Goal: Use online tool/utility: Use online tool/utility

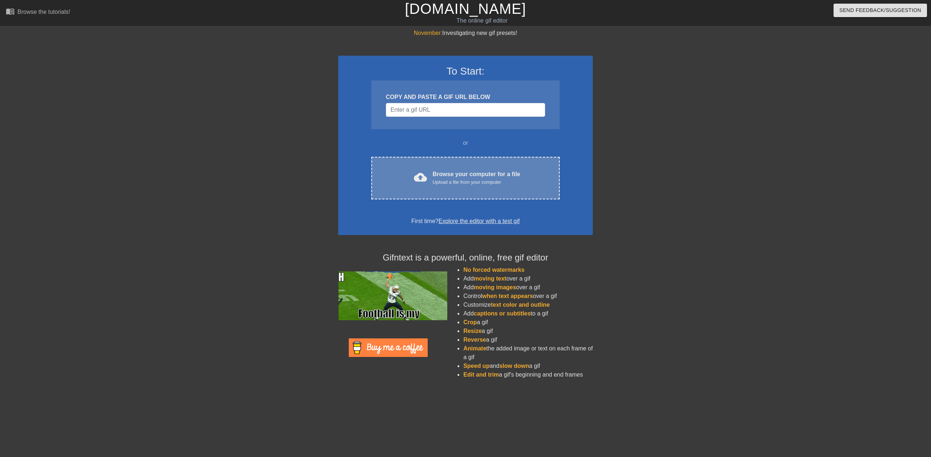
click at [450, 175] on div "Browse your computer for a file Upload a file from your computer" at bounding box center [477, 178] width 88 height 16
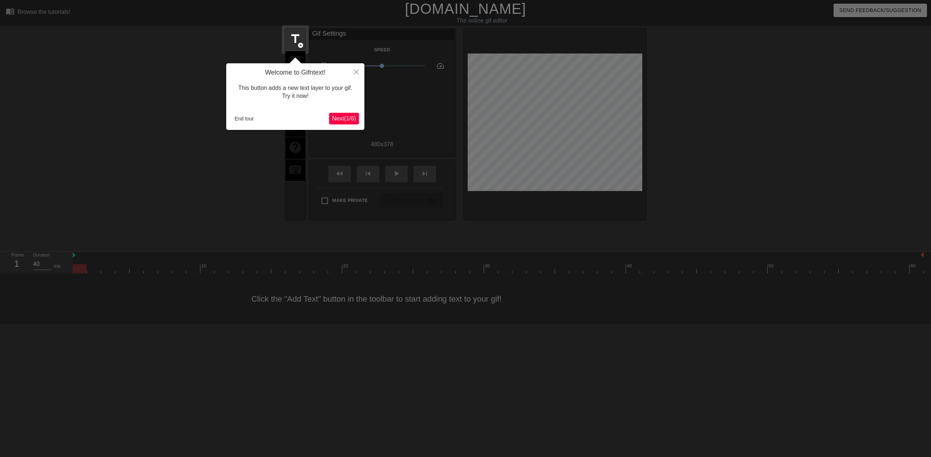
click at [343, 118] on span "Next ( 1 / 6 )" at bounding box center [344, 118] width 24 height 6
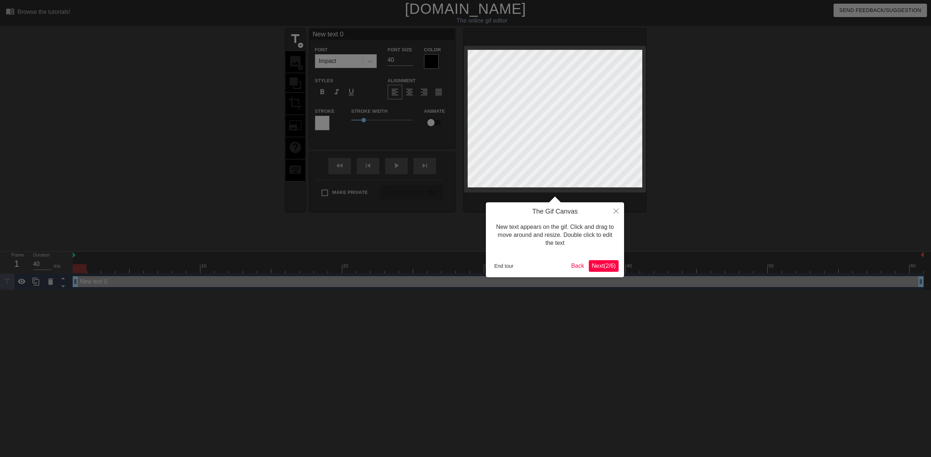
click at [604, 267] on span "Next ( 2 / 6 )" at bounding box center [604, 266] width 24 height 6
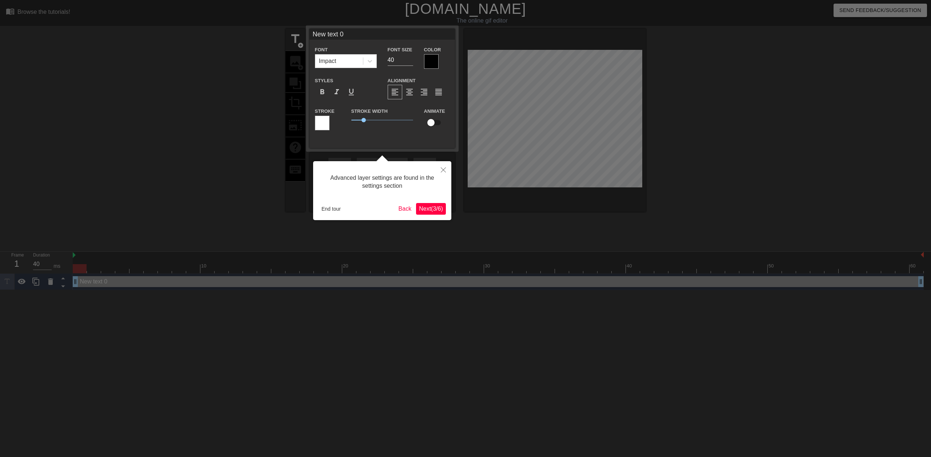
click at [426, 206] on span "Next ( 3 / 6 )" at bounding box center [431, 209] width 24 height 6
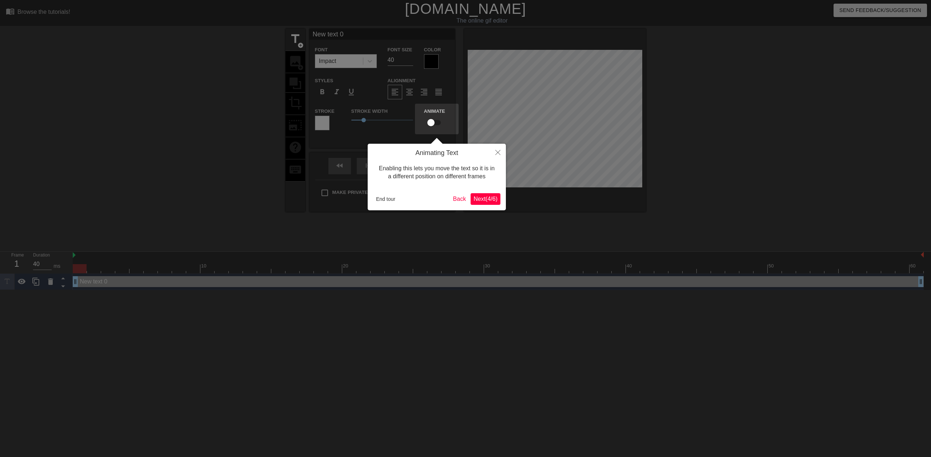
click at [482, 198] on span "Next ( 4 / 6 )" at bounding box center [486, 199] width 24 height 6
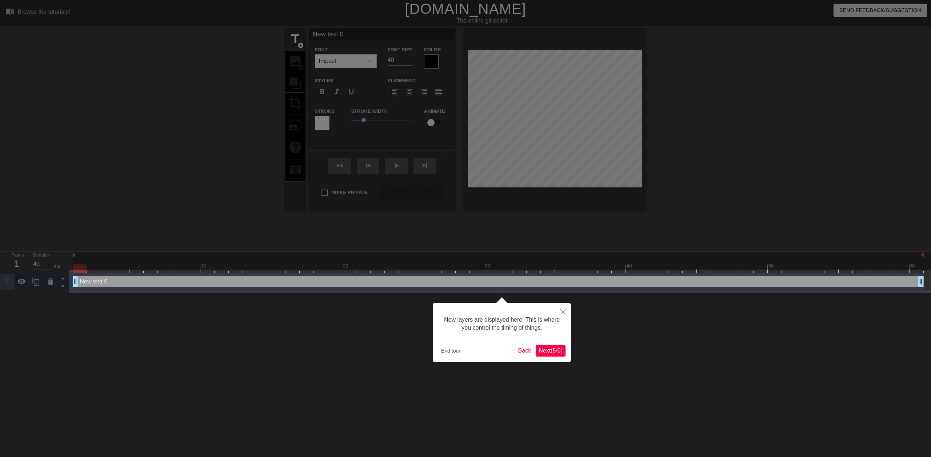
click at [548, 353] on span "Next ( 5 / 6 )" at bounding box center [551, 350] width 24 height 6
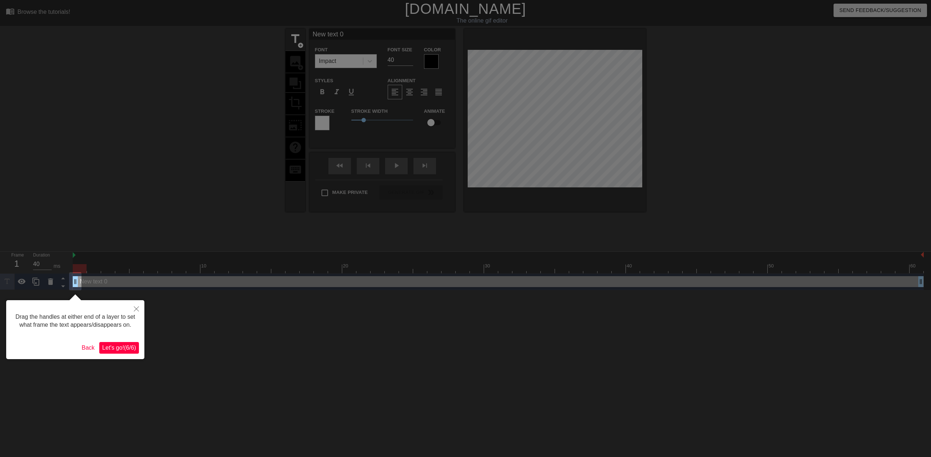
click at [120, 349] on span "Let's go! ( 6 / 6 )" at bounding box center [119, 348] width 34 height 6
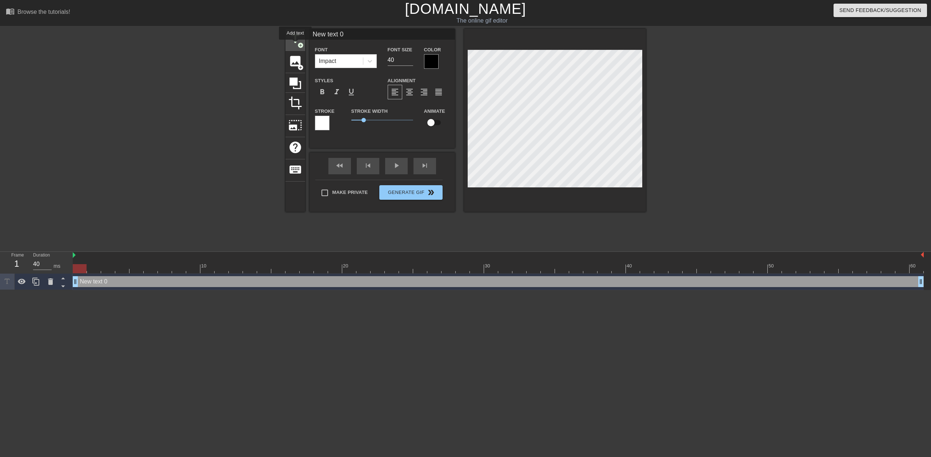
click at [295, 45] on span "title" at bounding box center [296, 39] width 14 height 14
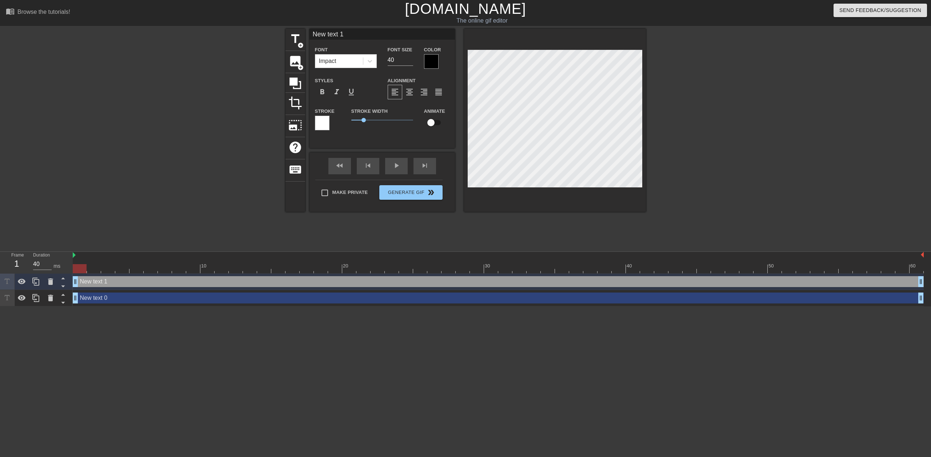
scroll to position [1, 1]
type input "H"
type textarea "H"
type input "Ha"
type textarea "Ha"
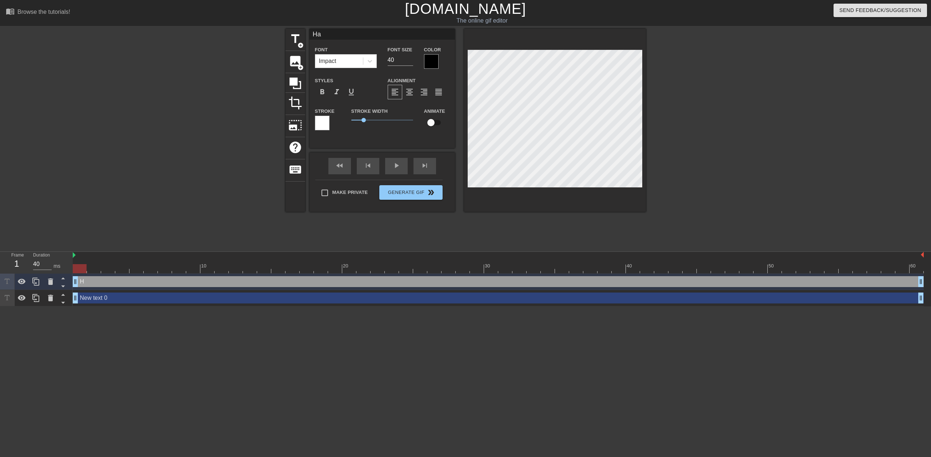
type input "Hap"
type textarea "Hap"
type input "Happ"
type textarea "Happy"
type input "Happy"
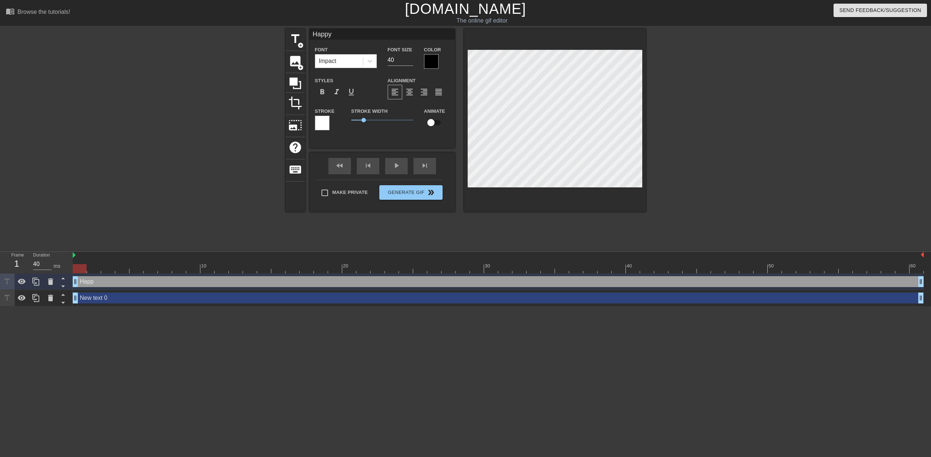
type textarea "Happy"
type input "Happy 2"
type textarea "Happy 2"
type input "Happy 20"
type textarea "Happy 20"
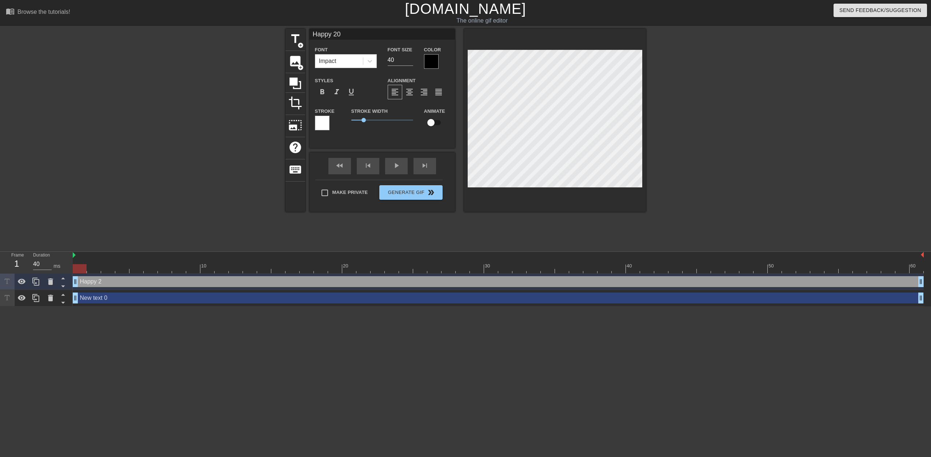
type input "Happy 20t"
type textarea "Happy 20t"
type input "Happy 20th"
type textarea "Happy 20th"
type input "Happy 20th"
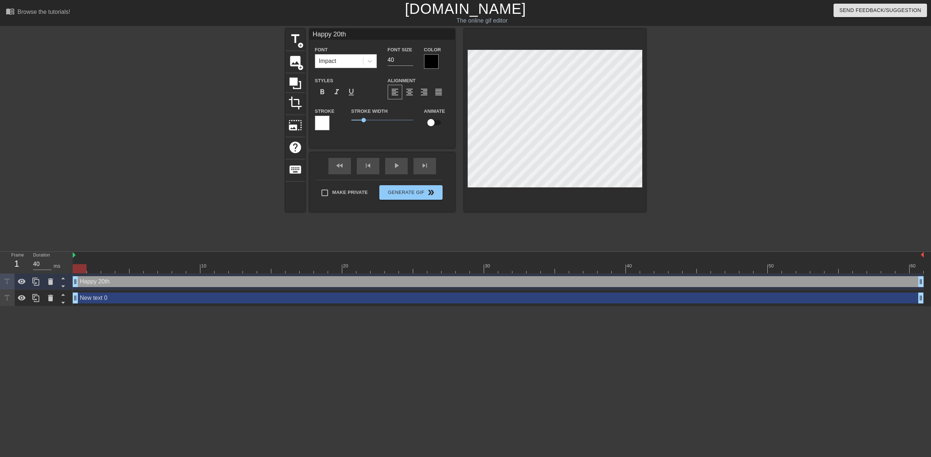
type textarea "Happy 20th A"
type input "Happy 20th An"
type textarea "Happy 20th An"
type input "Happy 20th [PERSON_NAME]"
type textarea "Happy 20th [PERSON_NAME]"
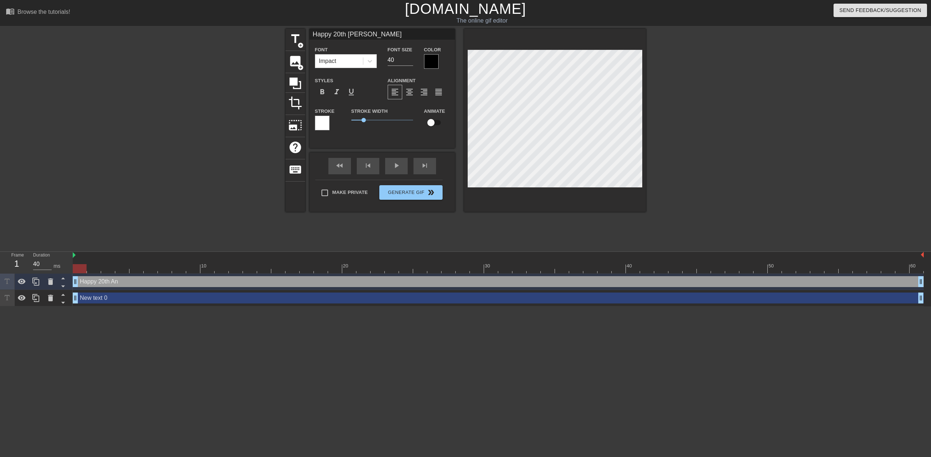
type input "Happy 20th Anni"
type textarea "Happy 20th Anni"
type input "Happy 20th Anniv"
type textarea "Happy 20th Anniv"
type input "Happy 20th Annivi"
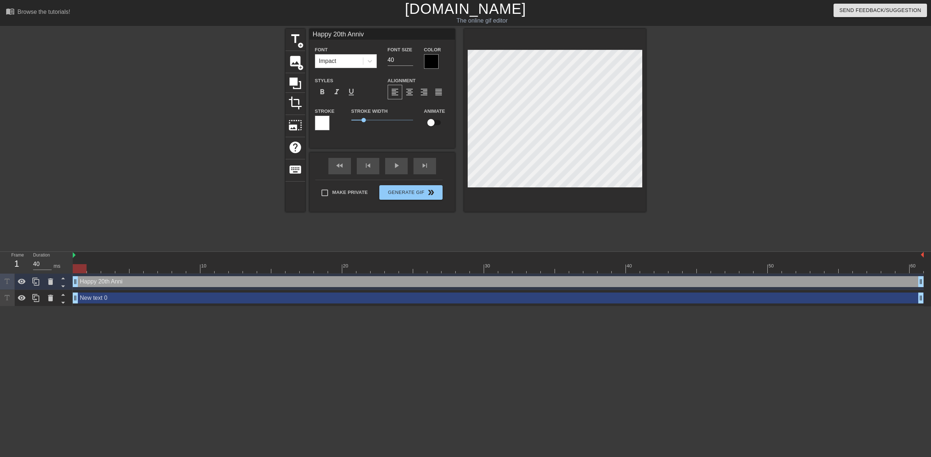
type textarea "Happy 20th Annivi"
type input "Happy 20th Annivie"
type textarea "Happy 20th Annivie"
type input "Happy 20th Annivier"
type textarea "Happy 20th Annivier"
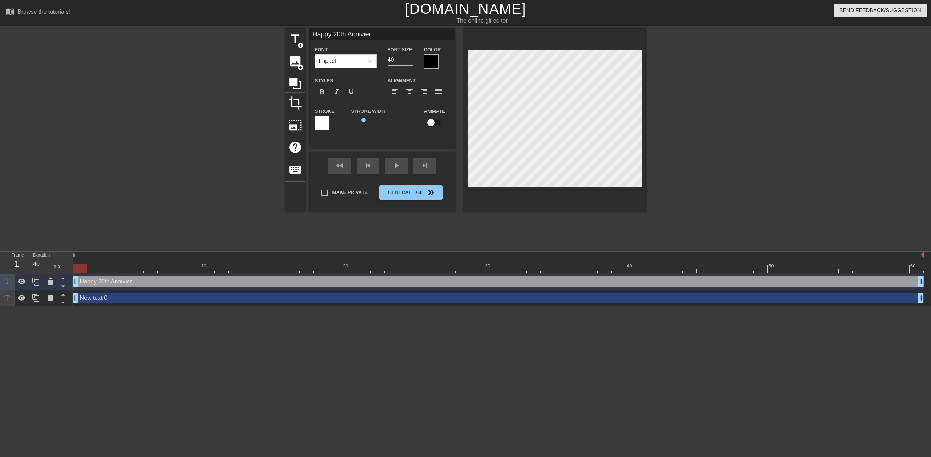
scroll to position [1, 4]
type input "Happy 20th Anniviers"
type textarea "Happy 20th Anniviers"
type input "Happy 20th Annivierst"
type textarea "Happy 20th Annivierst"
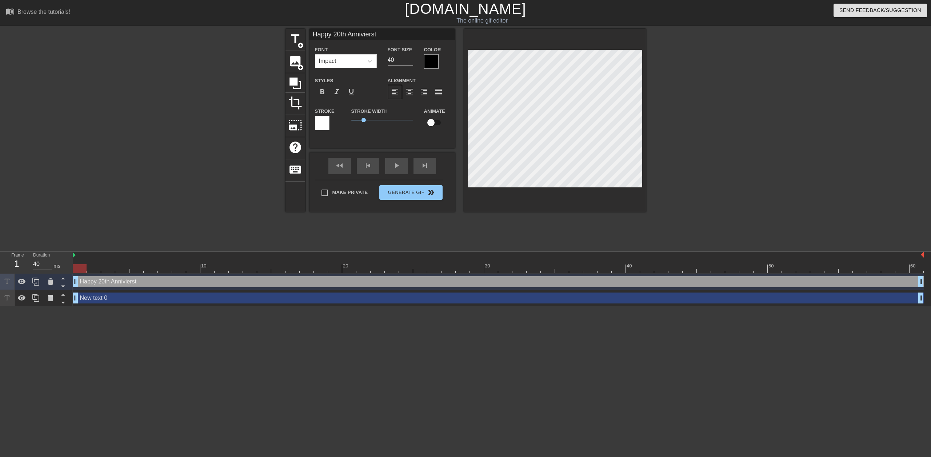
type input "Happy 20th Anniviers"
type textarea "Happy 20th Anniviers"
type input "Happy 20th Annivier"
type textarea "Happy 20th Annivier"
type input "Happy 20th Anniviera"
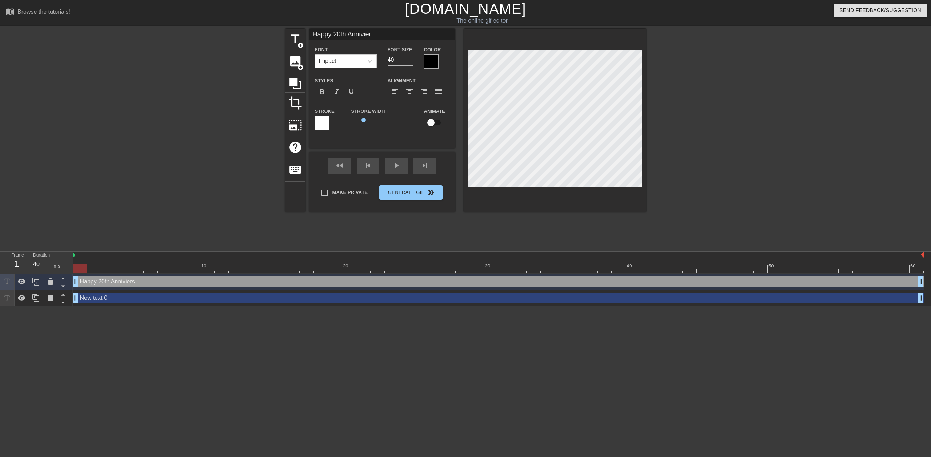
type textarea "Happy 20th Anniviera"
type input "Happy 20th Annivierar"
type textarea "Happy 20th Annivierar"
type input "Happy 20th Annivierary"
type textarea "Happy 20th Annivierary"
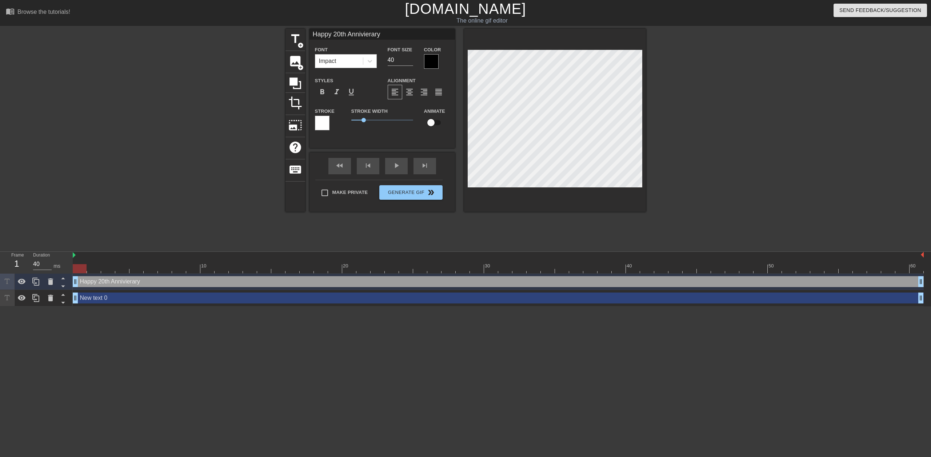
type input "Happy 20th Annivierar"
type textarea "Happy 20th Annivierar"
type input "Happy 20th Anniviera"
type textarea "Happy 20th Anniviera"
type input "Happy 20th Annivier"
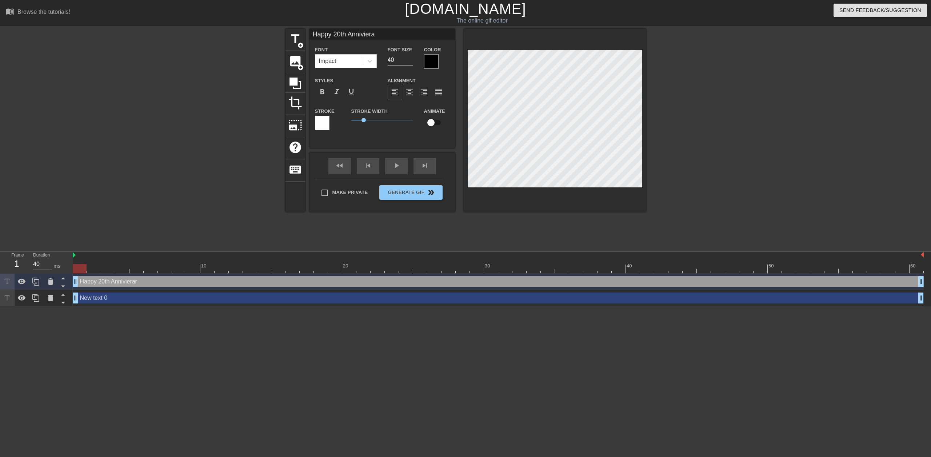
type textarea "Happy 20th Annivier"
type input "Happy 20th Annivie"
type textarea "Happy 20th Annivie"
type input "Happy 20th Annivi"
type textarea "Happy 20th Annivi"
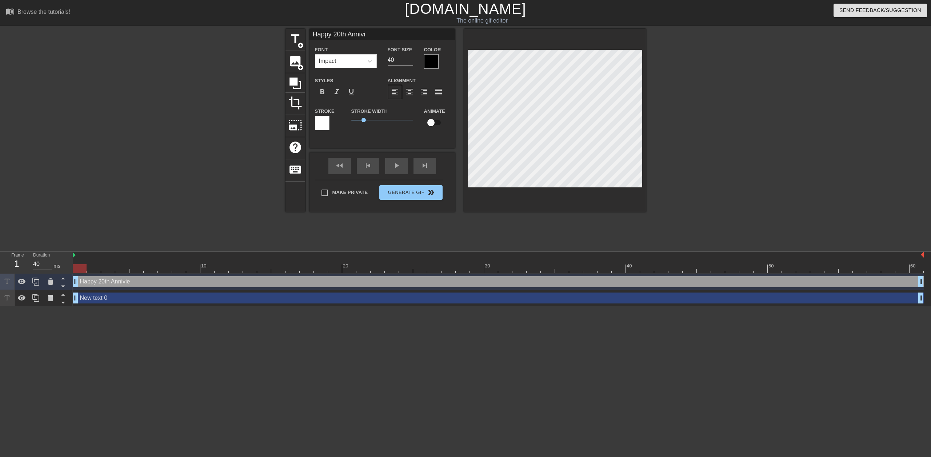
type input "Happy 20th Anniv"
type textarea "Happy 20th Anniv"
type input "Happy 20th Anni"
type textarea "Happy 20th Anni"
type input "Happy 20th [PERSON_NAME]"
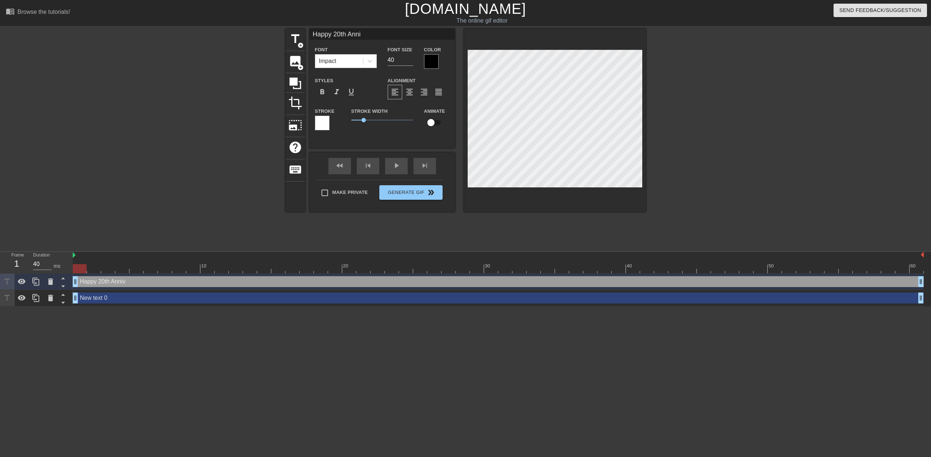
type textarea "Happy 20th [PERSON_NAME]"
type input "Happy 20th An"
type textarea "Happy 20th An"
paste textarea "anniversry"
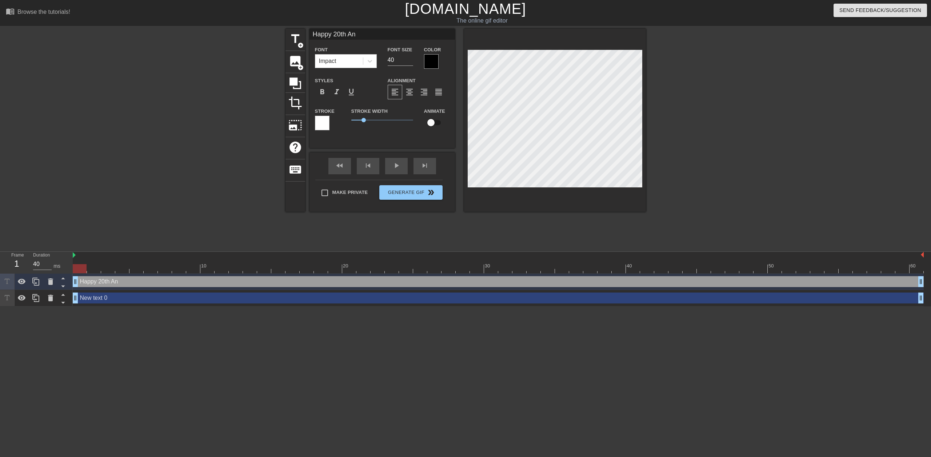
type input "Happy 20th anniversry"
type textarea "Happy 20th anniversry"
type input "Happy 20th Anniversry"
type textarea "Happy 20th Anniversry"
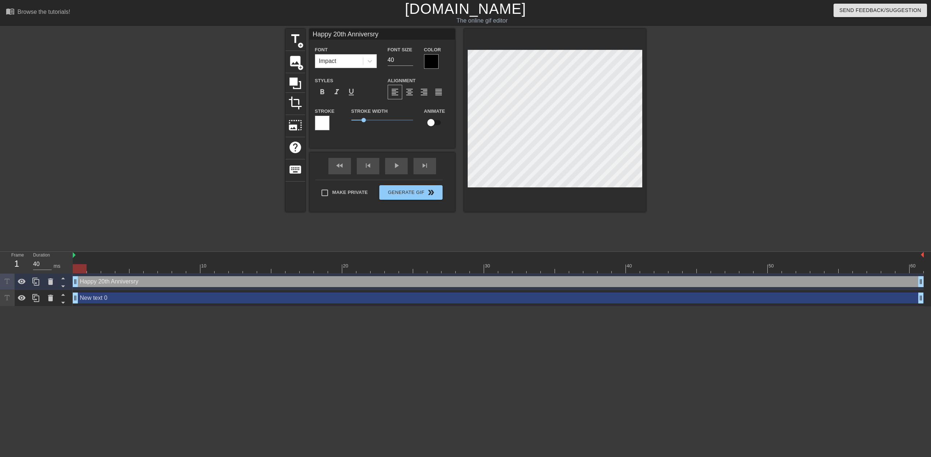
paste textarea "anniversa"
type input "Happy 20th anniversary"
type textarea "Happy 20th anniversary"
type input "Happy 20th Anniversary"
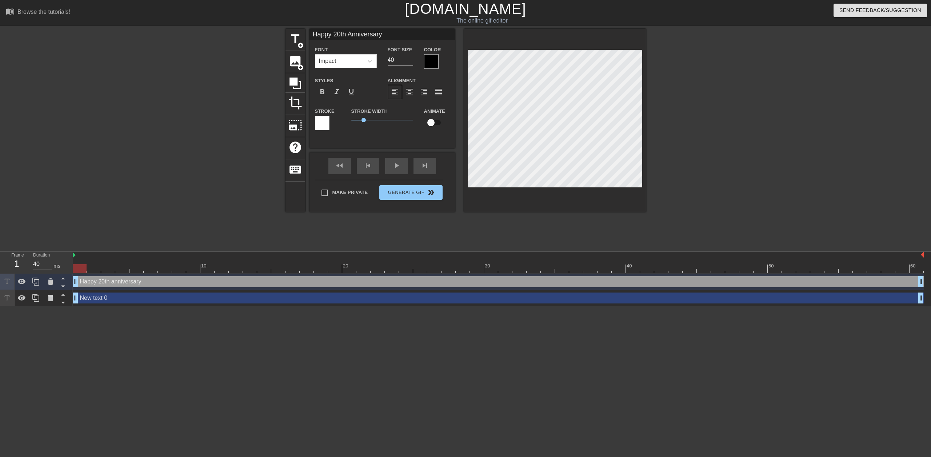
scroll to position [1, 3]
type textarea "Happy 20th Anniversary"
type input "Happy 20th Anniversary,"
type textarea "Happy 20th Anniversary,"
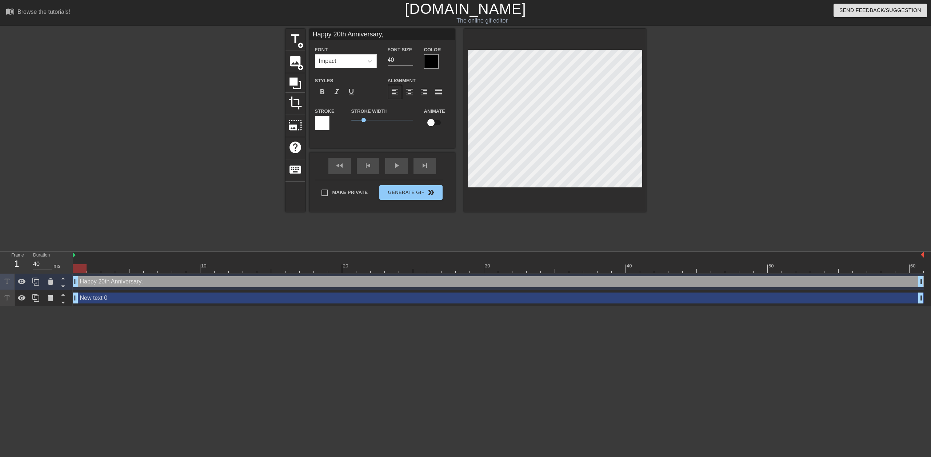
type input "Happy 20th Anniversary,"
type textarea "Happy 20th Anniversary,"
type input "Happy 20th Anniversary, H"
type textarea "Happy 20th Anniversary, H"
type input "Happy 20th Anniversary, Ha"
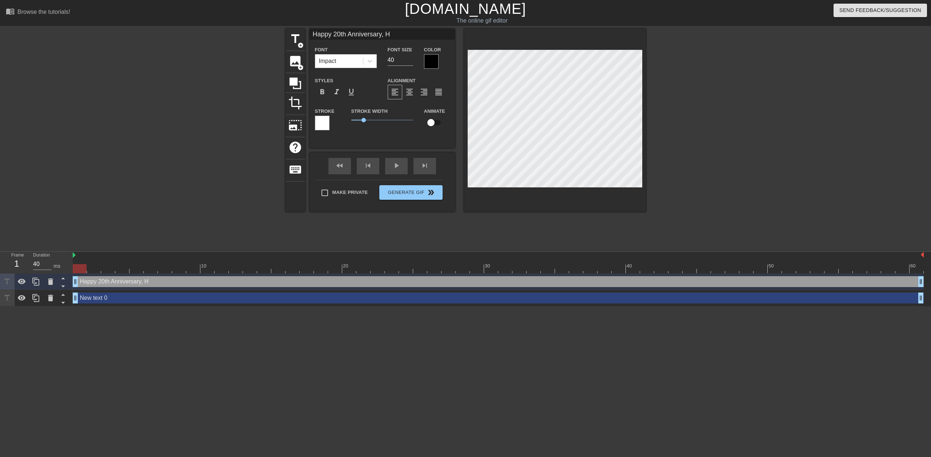
type textarea "Happy 20th Anniversary, Ha"
type input "Happy 20th Anniversary, Haj"
type textarea "Happy 20th Anniversary, Haj"
type input "Happy 20th Anniversary, Hajn"
type textarea "Happy 20th Anniversary, Hajn"
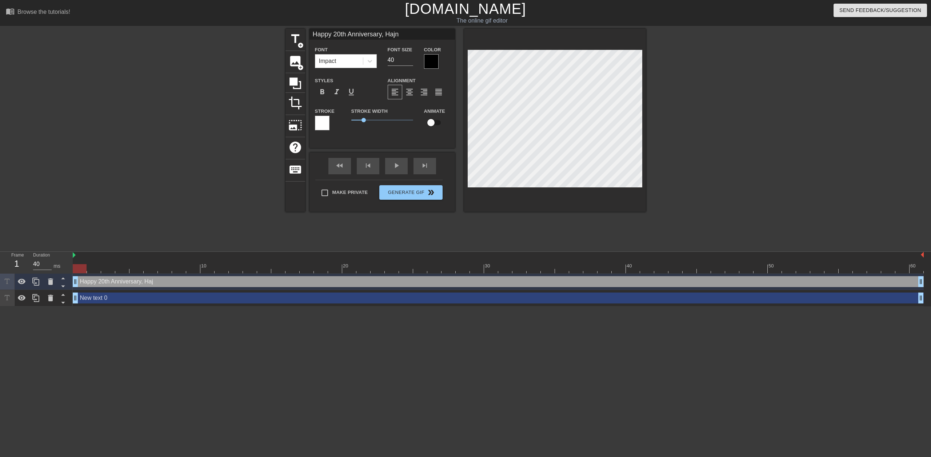
type input "Happy 20th Anniversary, Hajna"
type textarea "Happy 20th Anniversary, Hajna"
type input "Happy 20th Anniversary, Hajnal"
type textarea "Happy 20th Anniversary, Hajnal"
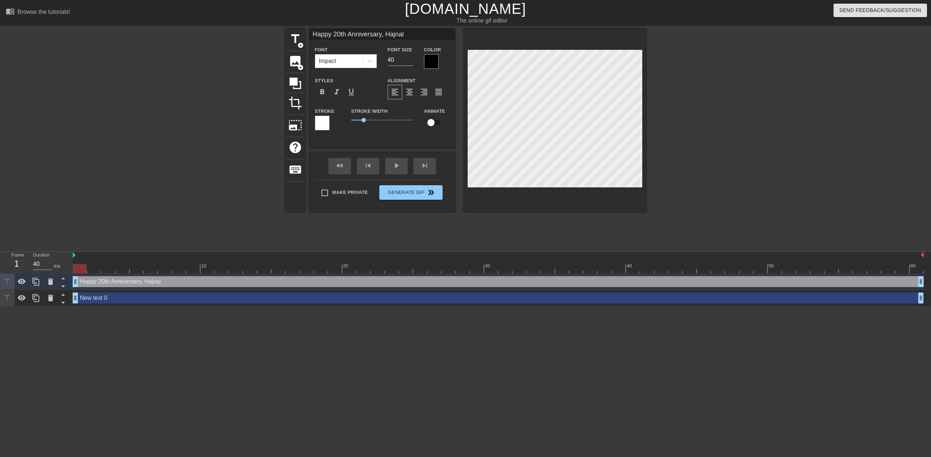
type input "Happy 20th Anniversary, Hajnal!"
type textarea "Happy 20th Anniversary, Hajnal!"
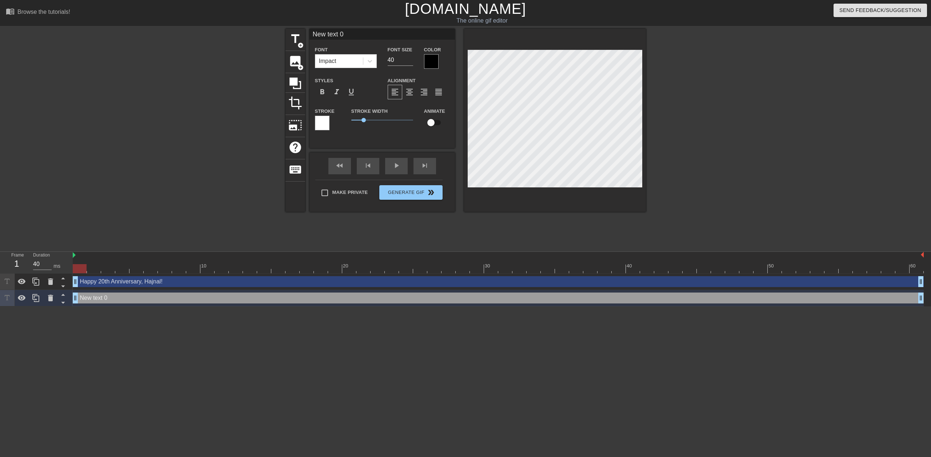
scroll to position [1, 1]
type input "Newtext 0"
type textarea "Newtext 0"
click at [434, 123] on input "checkbox" at bounding box center [430, 123] width 41 height 14
checkbox input "true"
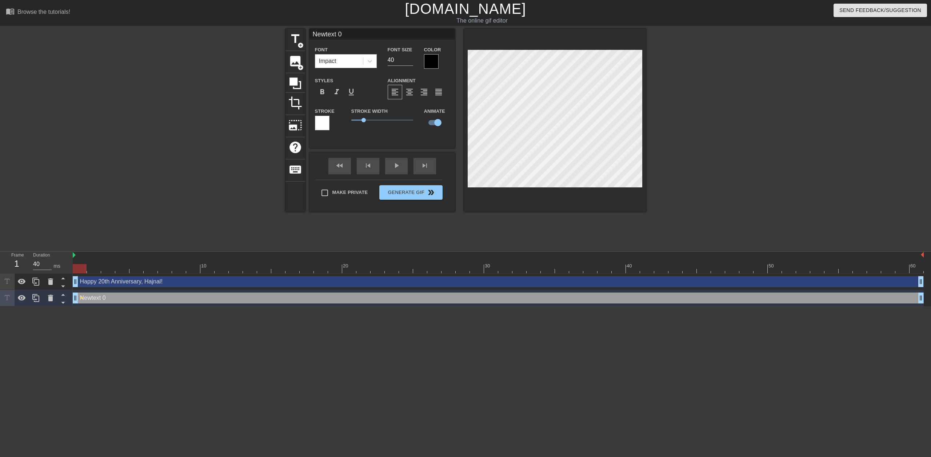
type input "Happy 20th Anniversary, Hajnal!"
checkbox input "false"
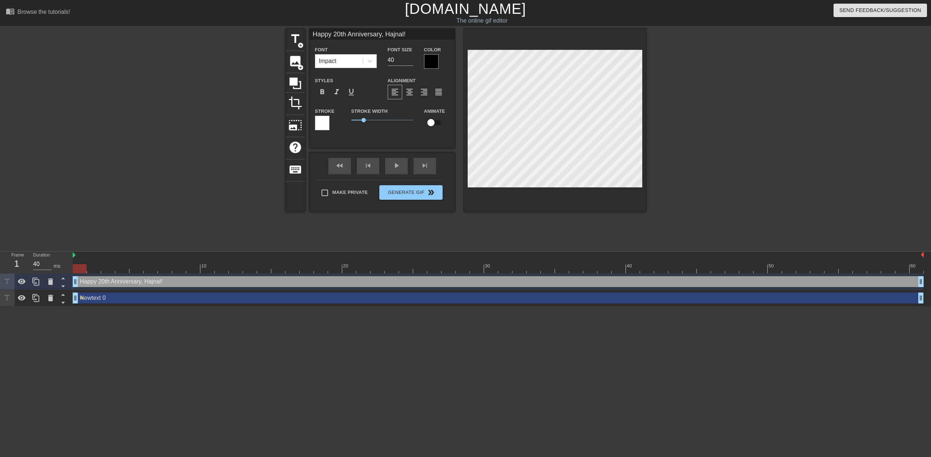
scroll to position [1, 2]
type input "Newtext 0"
checkbox input "true"
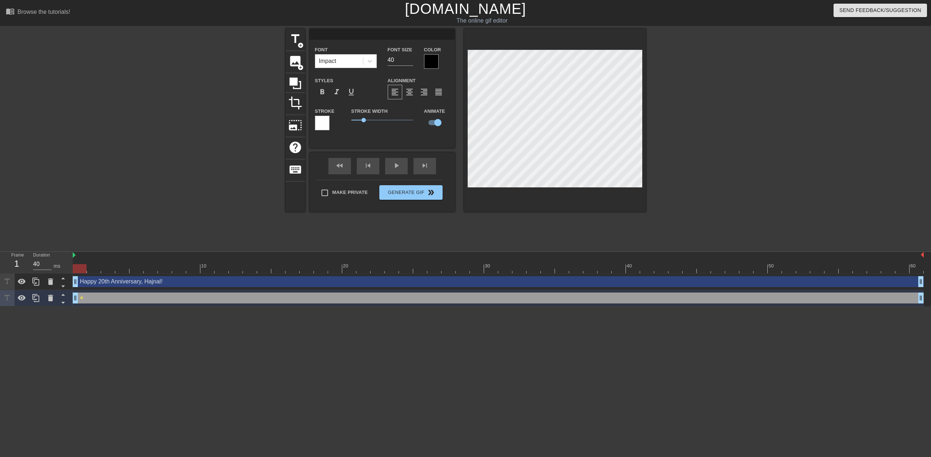
scroll to position [1, 1]
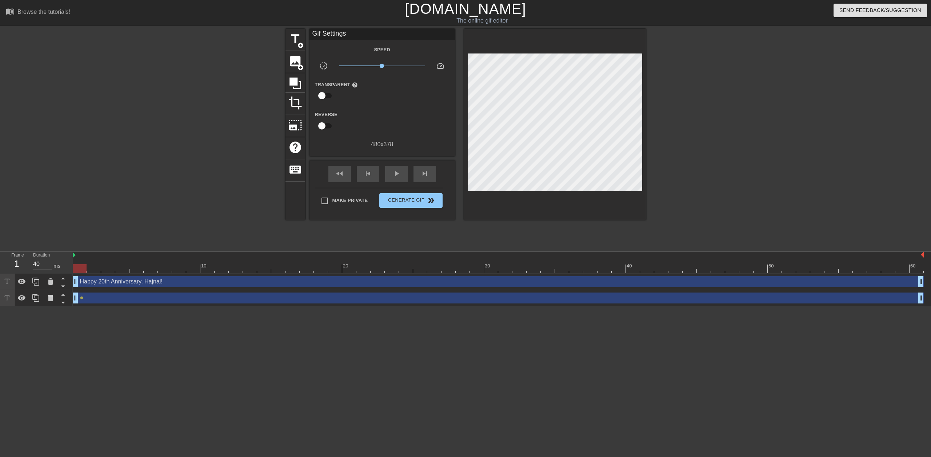
click at [324, 125] on input "checkbox" at bounding box center [321, 126] width 41 height 14
click at [324, 126] on input "checkbox" at bounding box center [328, 126] width 41 height 14
checkbox input "false"
click at [387, 169] on div "play_arrow" at bounding box center [396, 174] width 23 height 16
drag, startPoint x: 383, startPoint y: 67, endPoint x: 423, endPoint y: 67, distance: 39.7
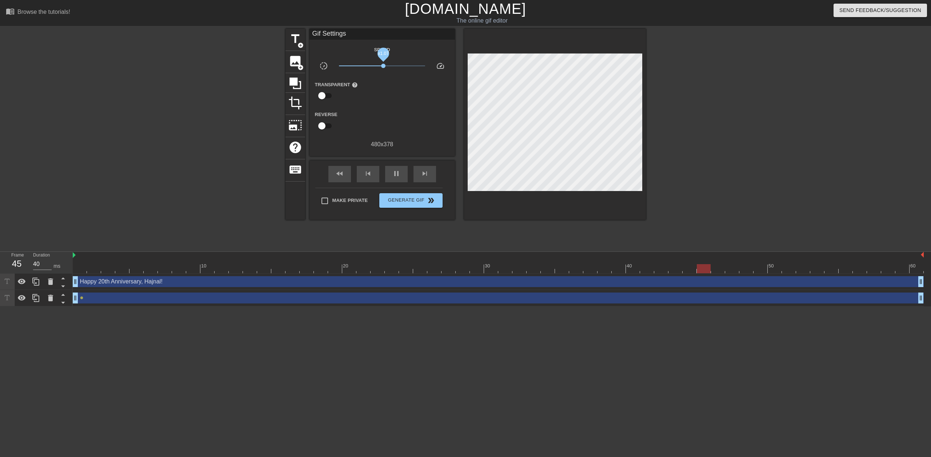
click at [386, 67] on span "x1.07" at bounding box center [383, 66] width 4 height 4
drag, startPoint x: 422, startPoint y: 67, endPoint x: 402, endPoint y: 66, distance: 19.7
click at [402, 66] on span "x3.20" at bounding box center [404, 66] width 4 height 4
drag, startPoint x: 402, startPoint y: 66, endPoint x: 372, endPoint y: 67, distance: 30.6
click at [397, 67] on span "x2.51" at bounding box center [399, 66] width 4 height 4
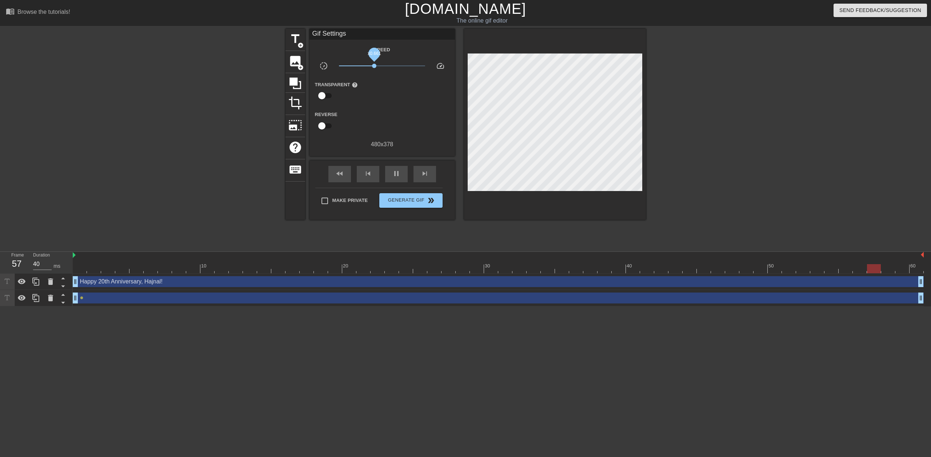
drag, startPoint x: 372, startPoint y: 67, endPoint x: 386, endPoint y: 67, distance: 14.6
click at [377, 67] on span "x0.661" at bounding box center [374, 66] width 4 height 4
click at [383, 66] on span "x1.11" at bounding box center [384, 66] width 4 height 4
click at [297, 166] on span "keyboard" at bounding box center [296, 170] width 14 height 14
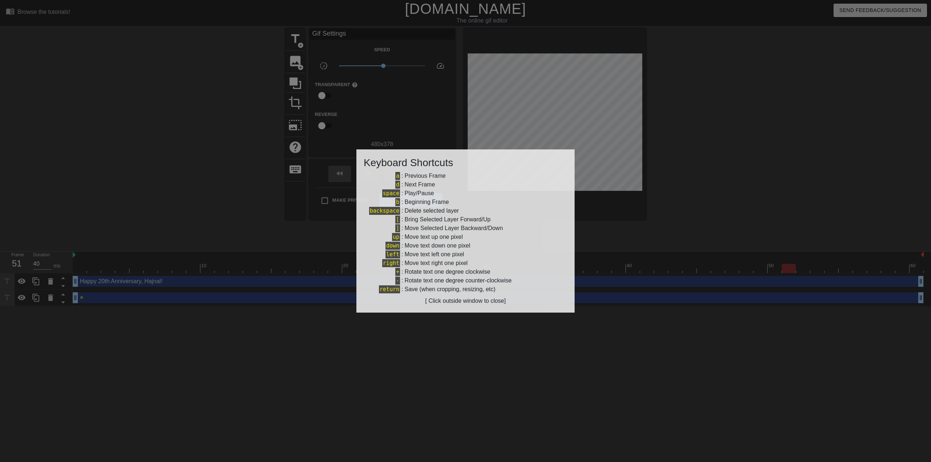
click at [266, 162] on div at bounding box center [465, 231] width 931 height 462
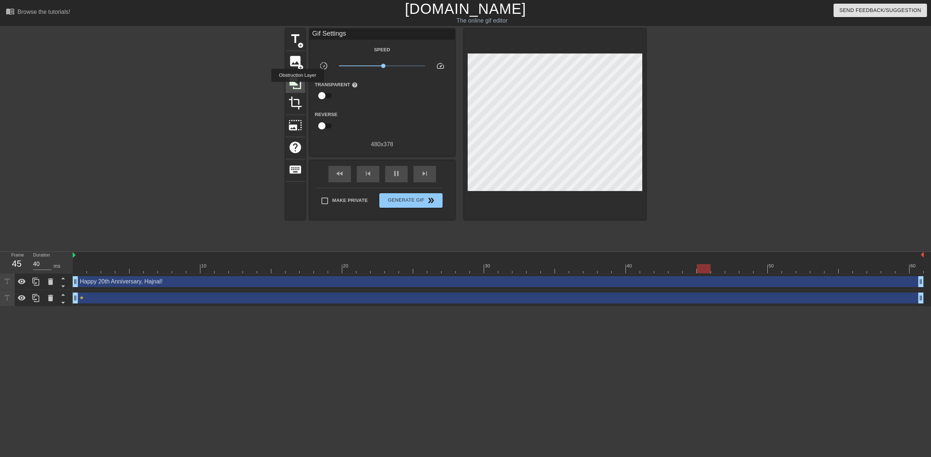
click at [298, 87] on icon at bounding box center [296, 83] width 12 height 12
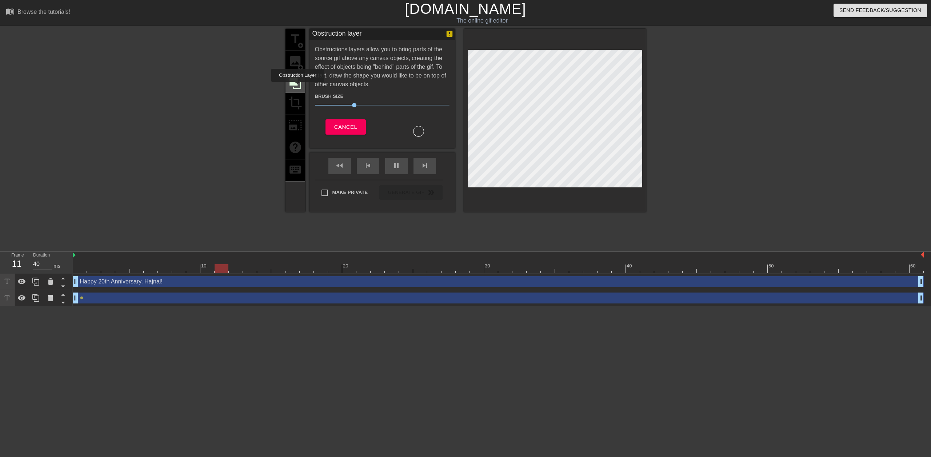
click at [298, 87] on icon at bounding box center [296, 83] width 12 height 12
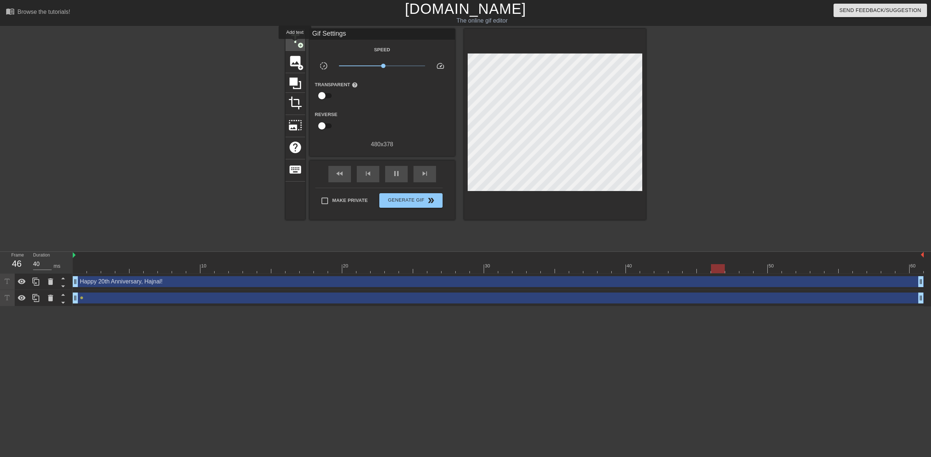
click at [295, 44] on span "title" at bounding box center [296, 39] width 14 height 14
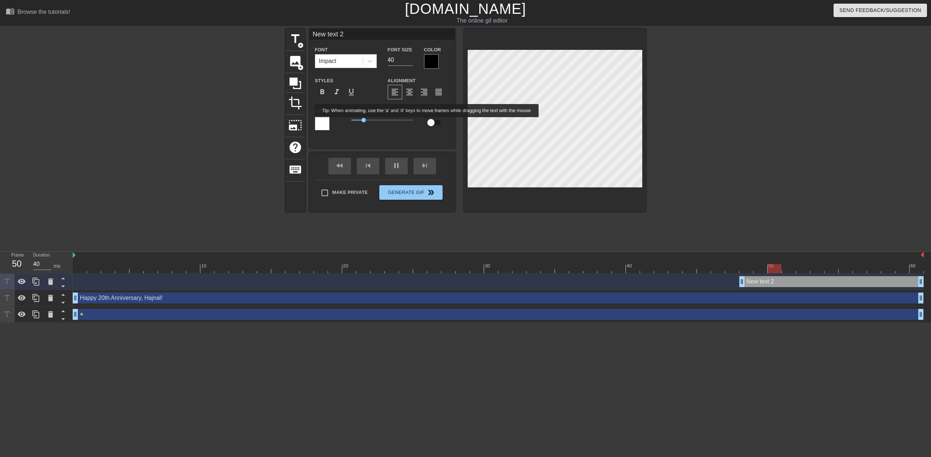
click at [432, 123] on input "checkbox" at bounding box center [430, 123] width 41 height 14
checkbox input "true"
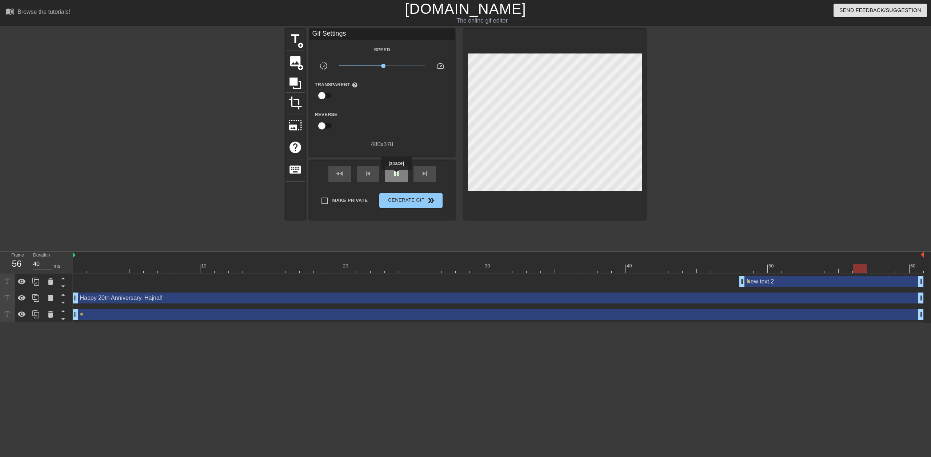
click at [397, 175] on span "pause" at bounding box center [396, 173] width 9 height 9
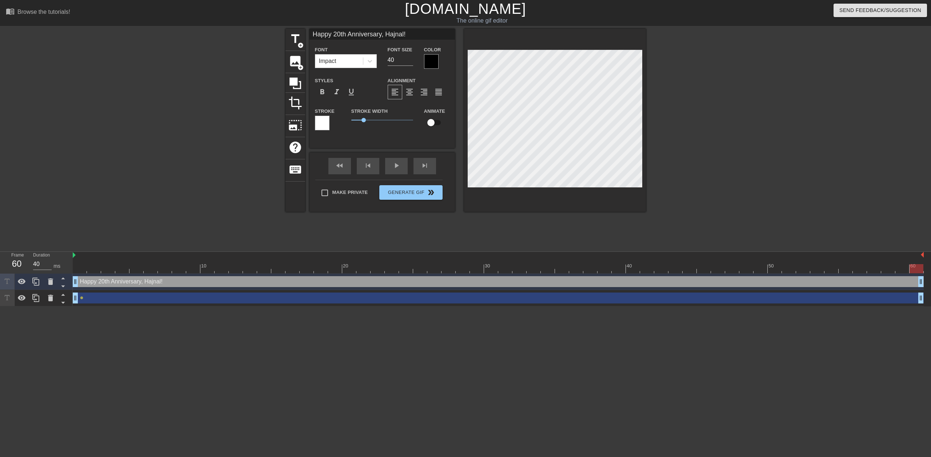
scroll to position [1, 2]
type input "H"
type textarea "H"
type input "Ha"
type textarea "Ha"
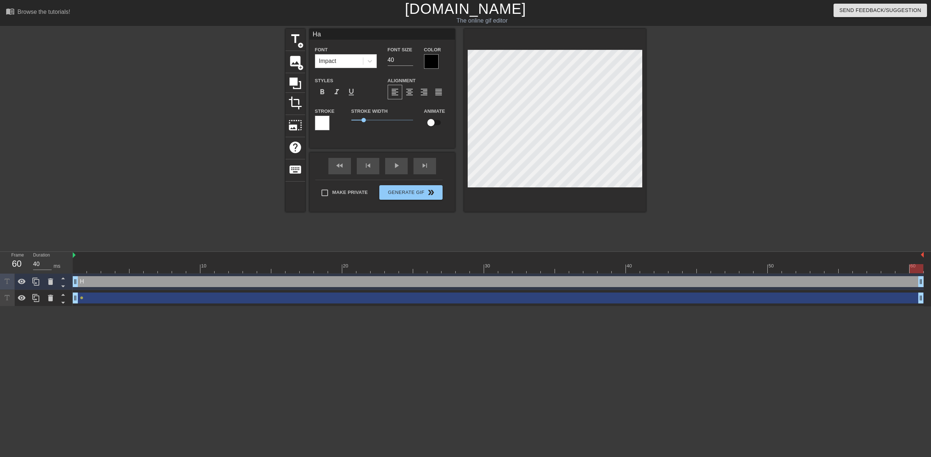
type input "Hap"
type textarea "Hap"
type input "Happ"
type textarea "Happ"
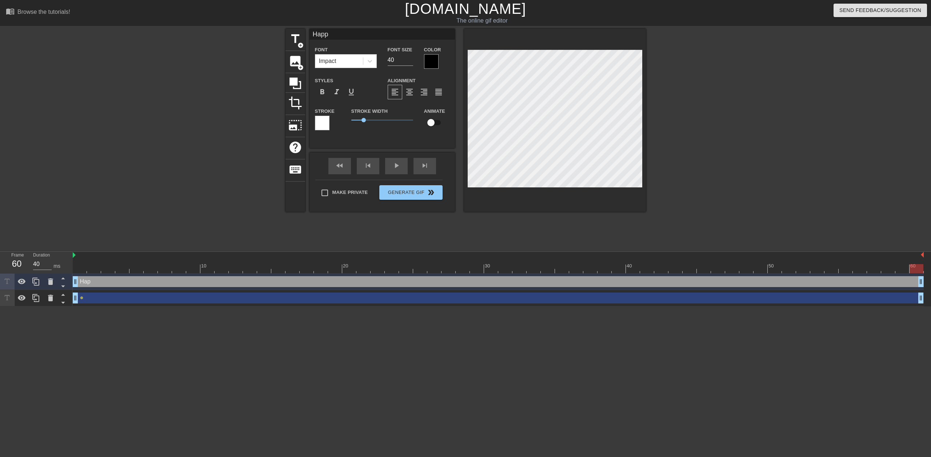
type input "Happy"
type textarea "Happy"
click at [688, 81] on div at bounding box center [709, 138] width 109 height 218
click at [398, 167] on div "play_arrow" at bounding box center [396, 166] width 23 height 16
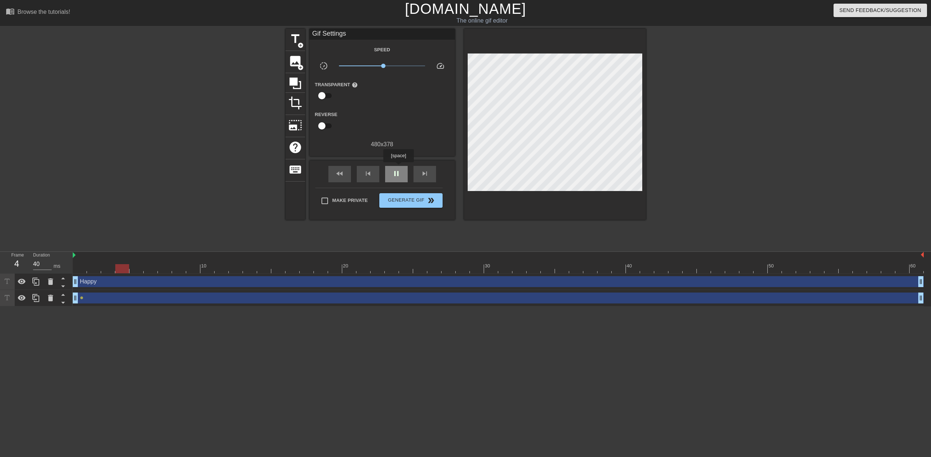
click at [399, 167] on div "pause" at bounding box center [396, 174] width 23 height 16
drag, startPoint x: 164, startPoint y: 267, endPoint x: 78, endPoint y: 270, distance: 86.6
click at [77, 270] on div at bounding box center [80, 268] width 14 height 9
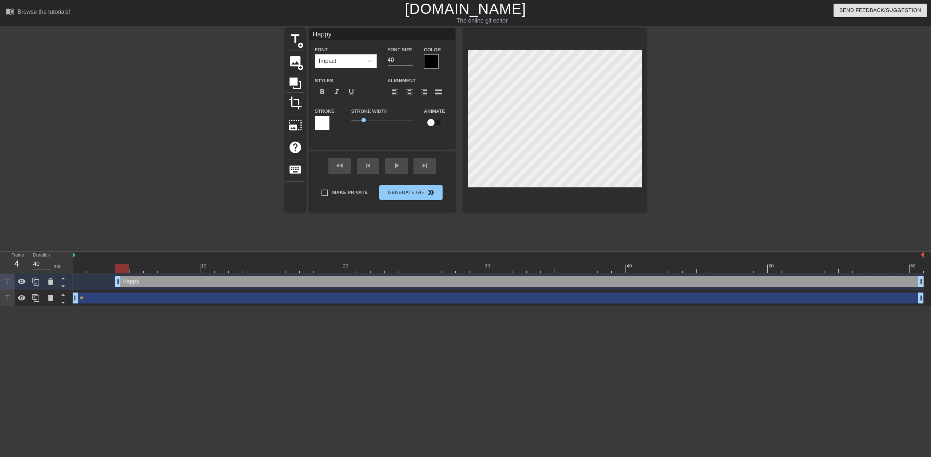
drag, startPoint x: 76, startPoint y: 282, endPoint x: 117, endPoint y: 280, distance: 41.2
click at [298, 42] on span "add_circle" at bounding box center [301, 45] width 6 height 6
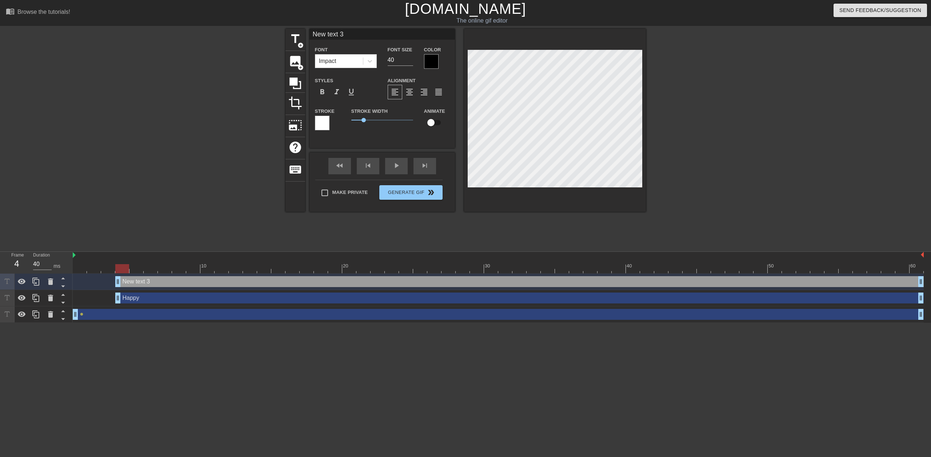
scroll to position [1, 1]
type input "2"
type textarea "2"
type input "20"
type textarea "20"
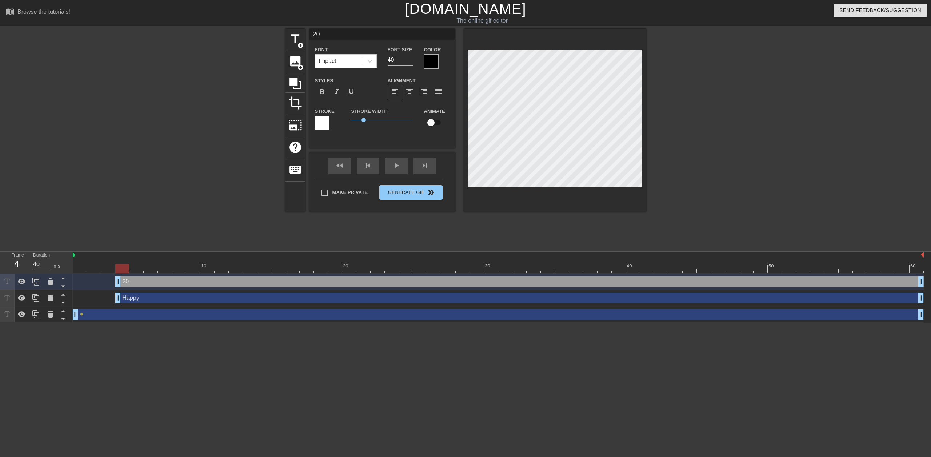
type input "20t"
type textarea "20t"
type input "20th"
type textarea "20th"
click at [694, 118] on div at bounding box center [709, 138] width 109 height 218
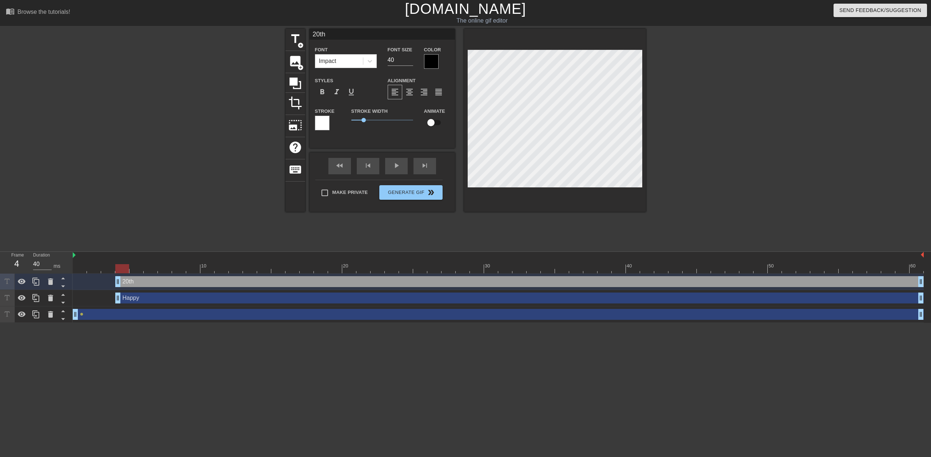
click at [245, 148] on div at bounding box center [222, 138] width 109 height 218
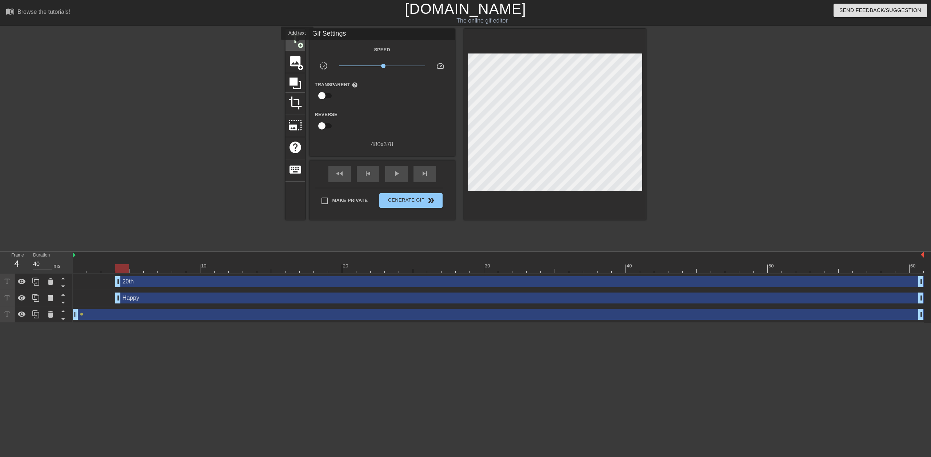
click at [298, 45] on span "add_circle" at bounding box center [301, 45] width 6 height 6
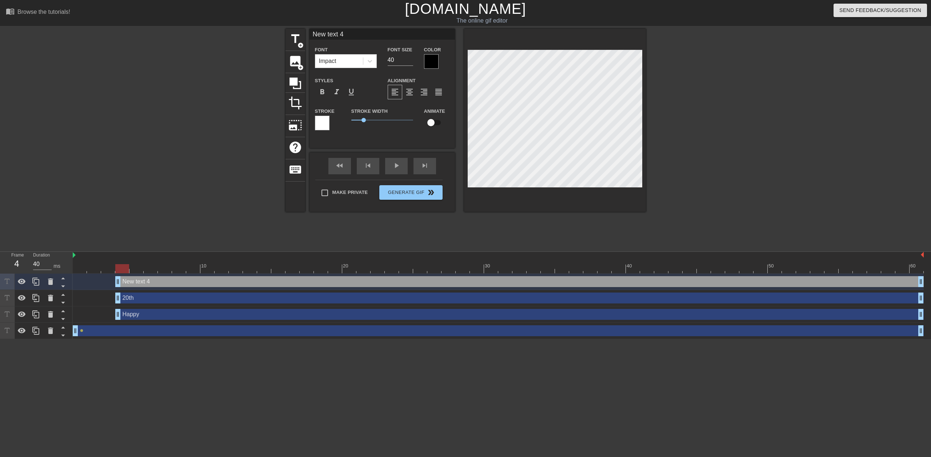
type input "A"
type textarea "A"
type input "An"
type textarea "An"
type input "[PERSON_NAME]"
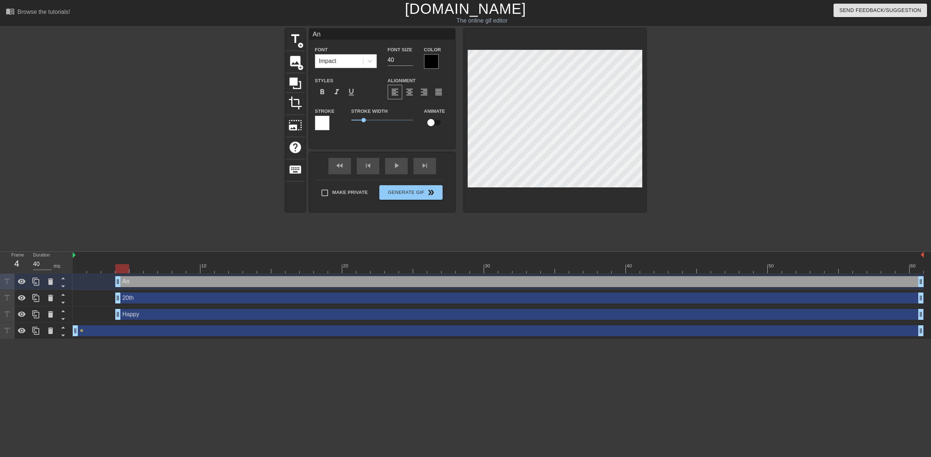
type textarea "[PERSON_NAME]"
type input "Anni"
type textarea "Anni"
type input "Anniv"
type textarea "Anniv"
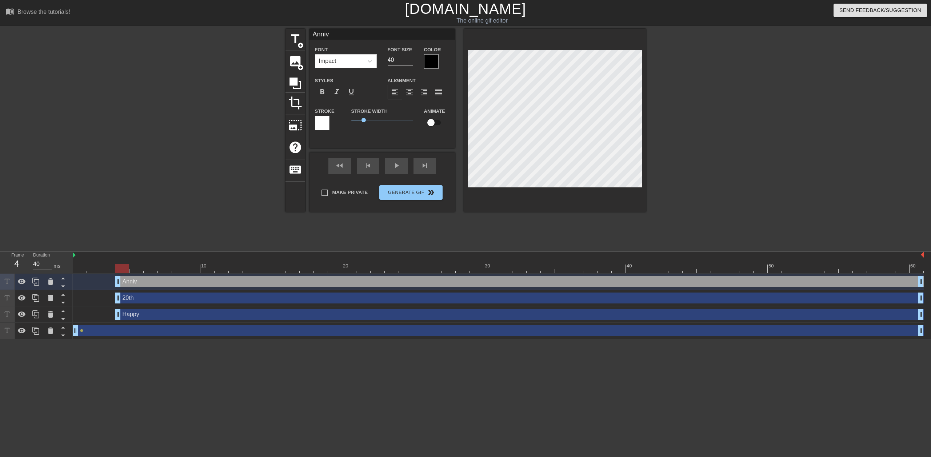
type input "Annive"
type textarea "Annive"
type input "Anniver"
type textarea "Happy 20th Anniversary, Hajnal!"
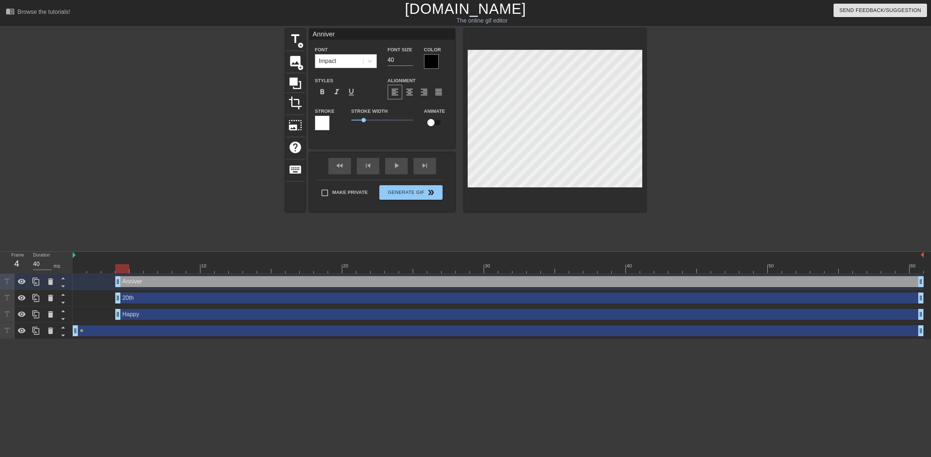
type input "Happy 20th Anniversary, Hajnal!"
type textarea "Happy 20th Anniversary, Hajnal!"
type input "Happy 20th Anniversary Hajnal!"
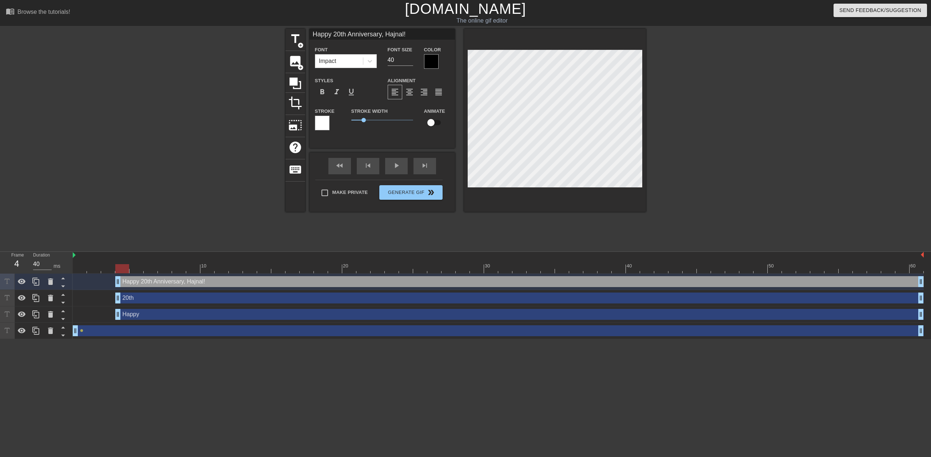
type textarea "Happy 20th Anniversary Hajnal!"
type input "Happy 20th AnniversaryHajnal!"
type textarea "Happy 20th AnniversaryHajnal!"
type input "Happy 20th Anniversaryajnal!"
type textarea "Happy 20th Anniversaryajnal!"
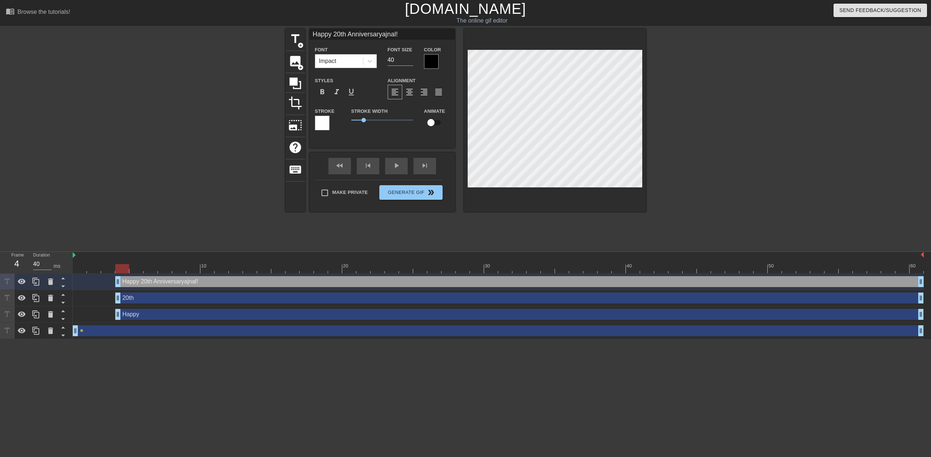
type input "Happy 20th Anniversaryjnal!"
type textarea "Happy 20th Anniversaryjnal!"
type input "Happy 20th Anniversarynal!"
type textarea "Happy 20th Anniversarynal!"
type input "Happy 20th Anniversaryal!"
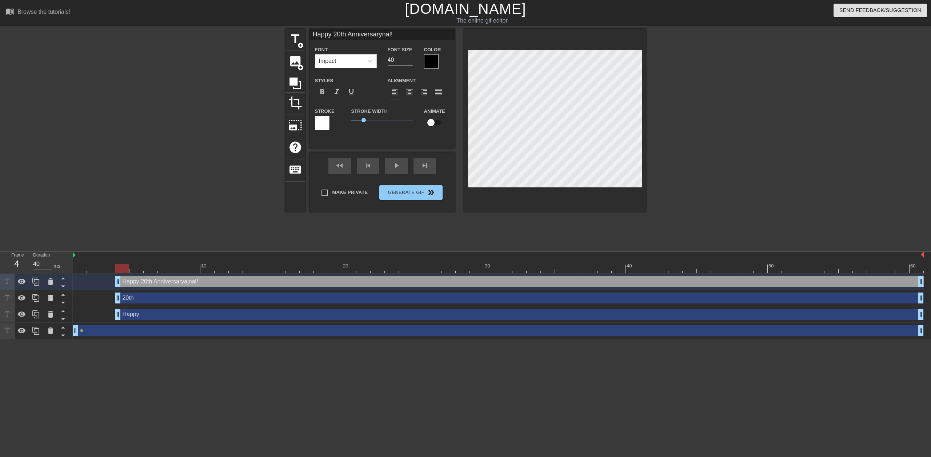
type textarea "Happy 20th Anniversaryal!"
type input "Happy 20th Anniversaryl!"
type textarea "Happy 20th Anniversaryl!"
type input "Happy 20th Anniversary!"
type textarea "Happy 20th Anniversary!"
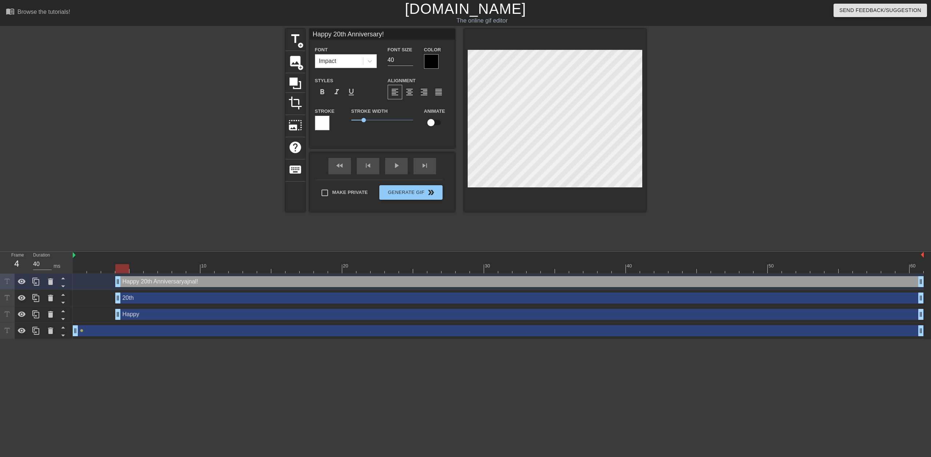
type input "Happy 20th Anniversary"
type textarea "Happy 20th Anniversary"
type input "Happy 20thAnniversary"
type textarea "Happy 20thAnniversary"
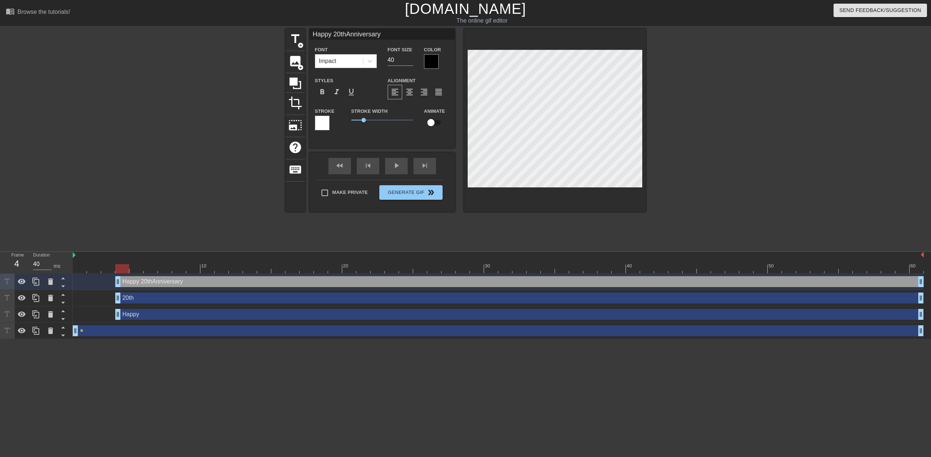
type input "Happy 20tAnniversary"
type textarea "Happy 20tAnniversary"
type input "Happy 20Anniversary"
type textarea "Happy 20Anniversary"
type input "Happy 2Anniversary"
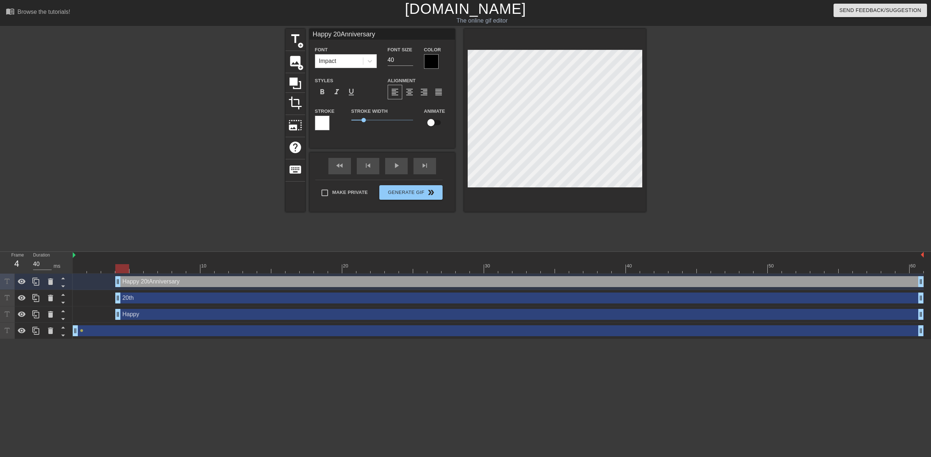
type textarea "Happy 2Anniversary"
type input "Happy Anniversary"
type textarea "Happy Anniversary"
type input "HappyAnniversary"
type textarea "HappyAnniversary"
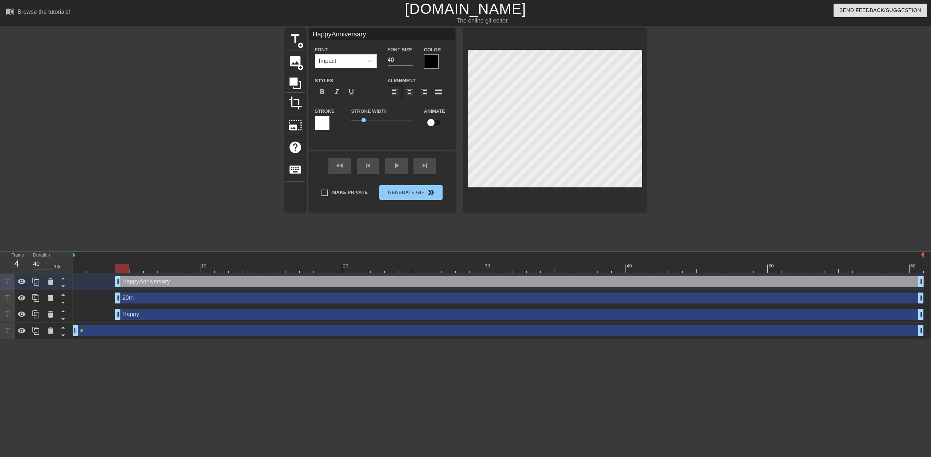
type input "HappAnniversary"
type textarea "HappAnniversary"
type input "HapAnniversary"
type textarea "HapAnniversary"
type input "HaAnniversary"
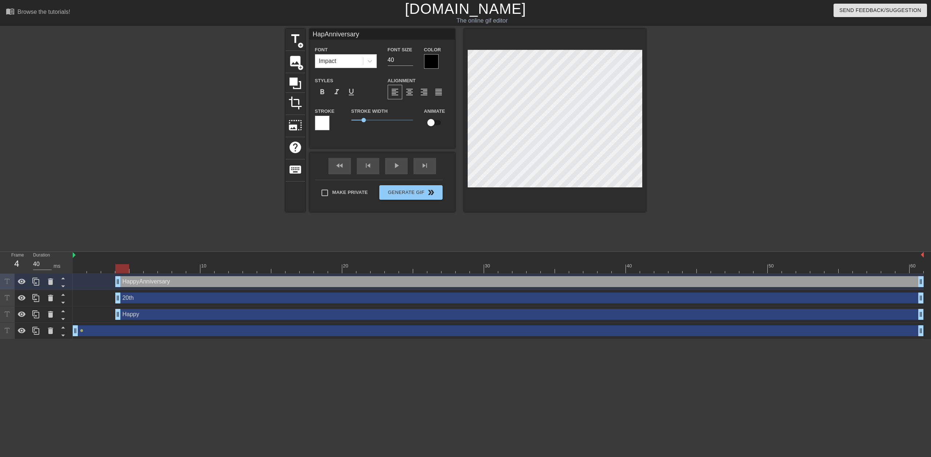
type textarea "HaAnniversary"
type input "HAnniversary"
type textarea "HAnniversary"
type input "Anniversary"
type textarea "Anniversary"
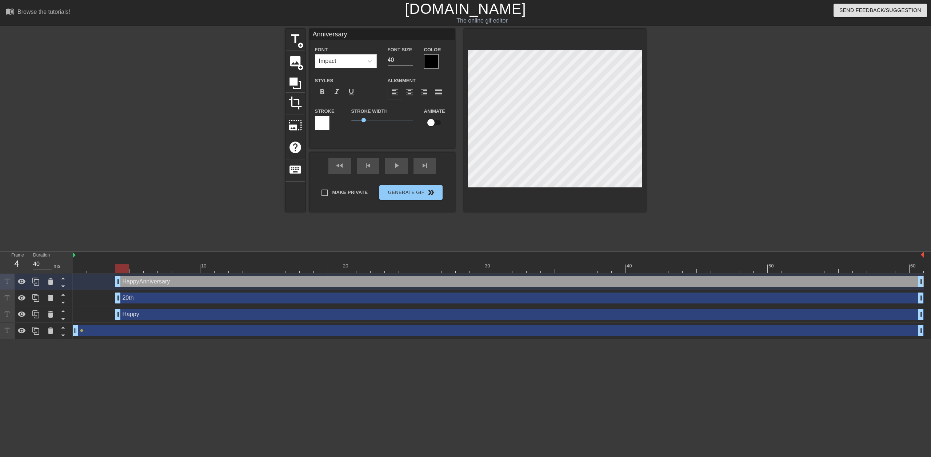
scroll to position [1, 1]
click at [721, 122] on div at bounding box center [709, 138] width 109 height 218
drag, startPoint x: 118, startPoint y: 299, endPoint x: 336, endPoint y: 297, distance: 218.0
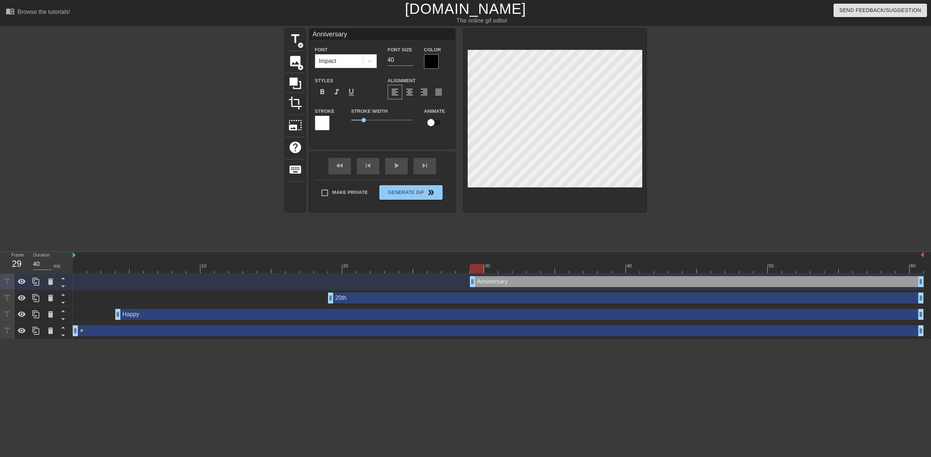
drag, startPoint x: 121, startPoint y: 283, endPoint x: 476, endPoint y: 277, distance: 355.2
click at [296, 45] on span "title" at bounding box center [296, 39] width 14 height 14
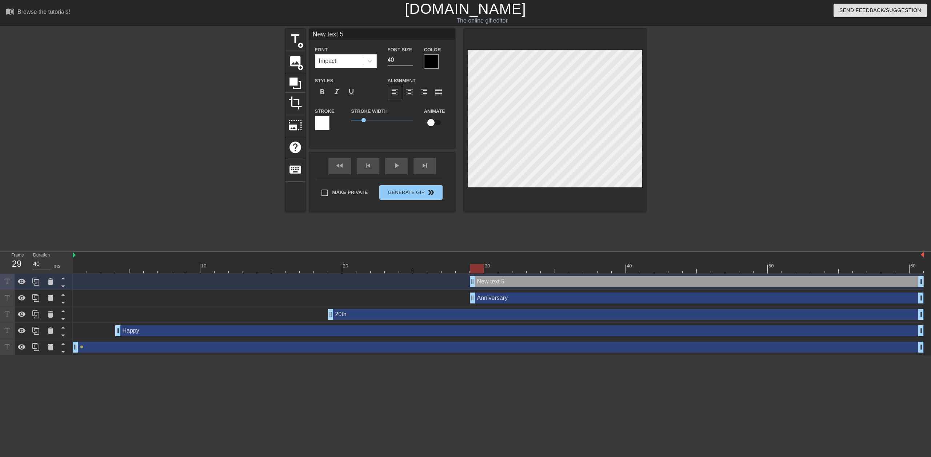
scroll to position [1, 1]
type input "H"
type textarea "H"
type input "Ha"
type textarea "Ha"
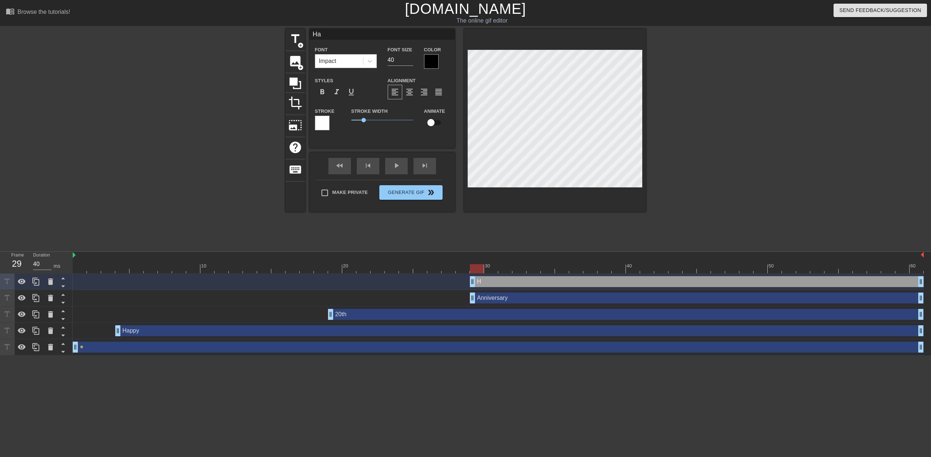
type input "Haj"
type textarea "Haj"
type input "Hajn"
type textarea "Hajn"
type input "Hajna"
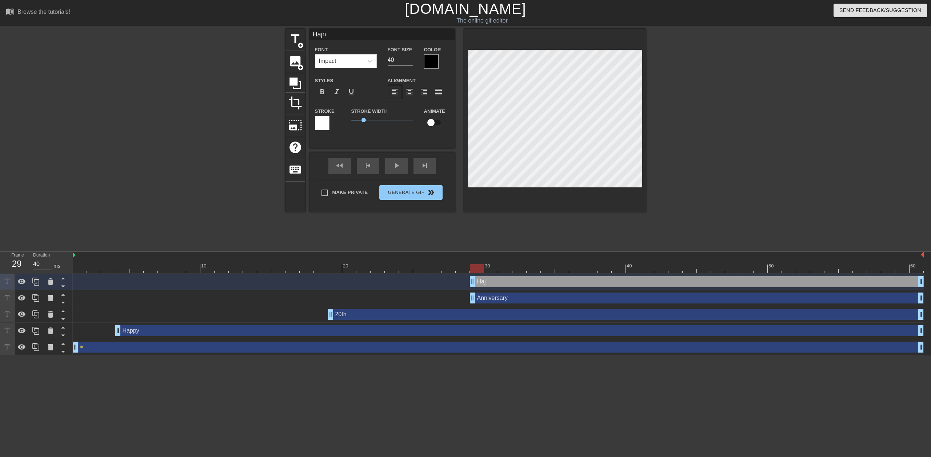
type textarea "Hajna"
type input "Hajnal"
type textarea "Hajnal"
type input "Hajnal!"
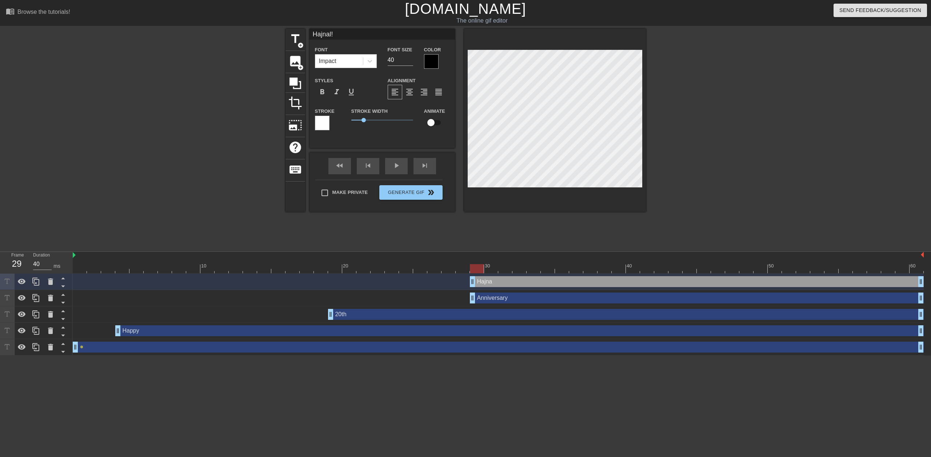
type textarea "Hajnal!"
click at [690, 155] on div at bounding box center [709, 138] width 109 height 218
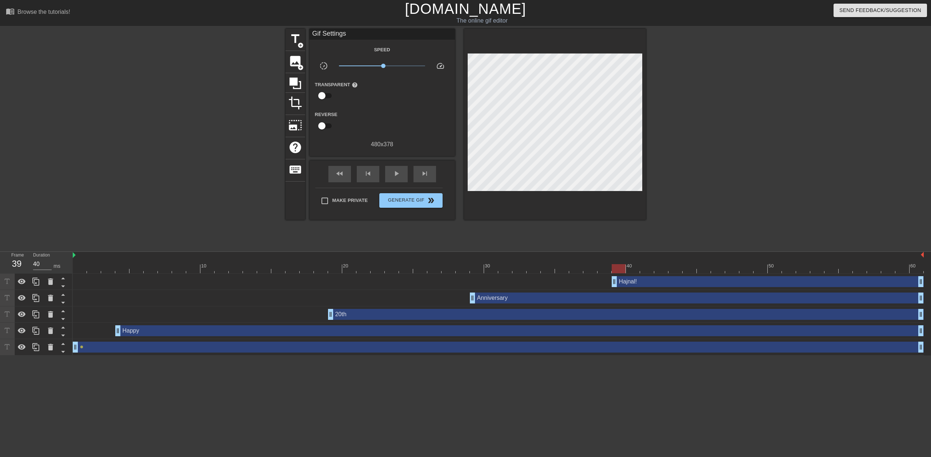
drag, startPoint x: 473, startPoint y: 282, endPoint x: 612, endPoint y: 281, distance: 139.0
click at [395, 171] on span "play_arrow" at bounding box center [396, 173] width 9 height 9
click at [395, 171] on span "pause" at bounding box center [396, 173] width 9 height 9
drag, startPoint x: 472, startPoint y: 299, endPoint x: 528, endPoint y: 300, distance: 55.3
drag, startPoint x: 615, startPoint y: 283, endPoint x: 667, endPoint y: 283, distance: 52.4
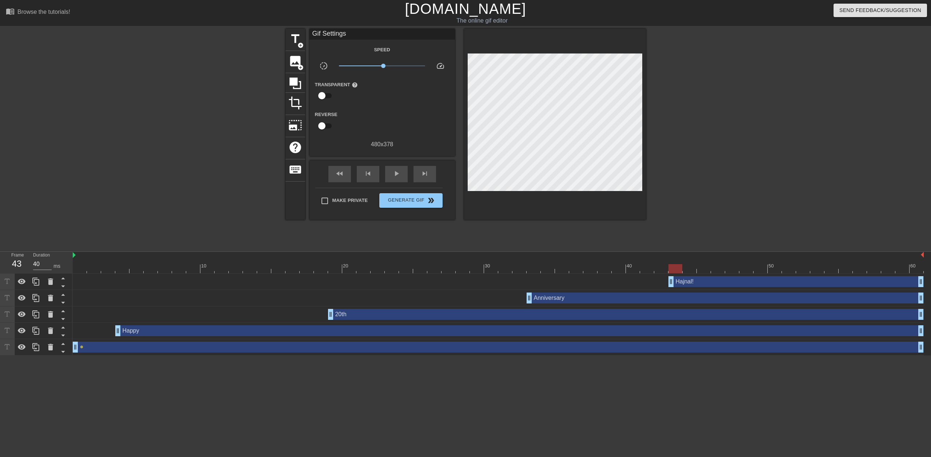
click at [667, 283] on div "Hajnal! drag_handle drag_handle" at bounding box center [498, 281] width 851 height 11
click at [416, 202] on span "Generate Gif double_arrow" at bounding box center [410, 200] width 57 height 9
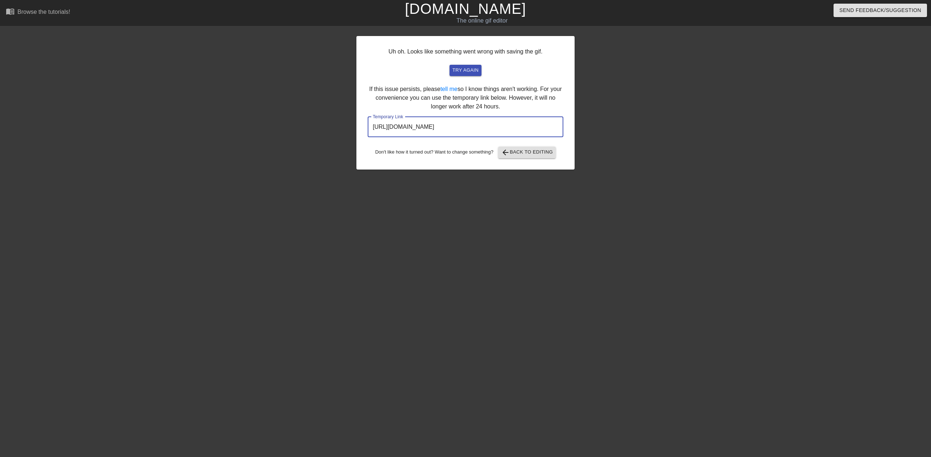
drag, startPoint x: 540, startPoint y: 127, endPoint x: 372, endPoint y: 135, distance: 168.3
click at [372, 135] on input "[URL][DOMAIN_NAME]" at bounding box center [466, 127] width 196 height 20
click at [472, 72] on span "try again" at bounding box center [466, 70] width 26 height 8
